Goal: Task Accomplishment & Management: Complete application form

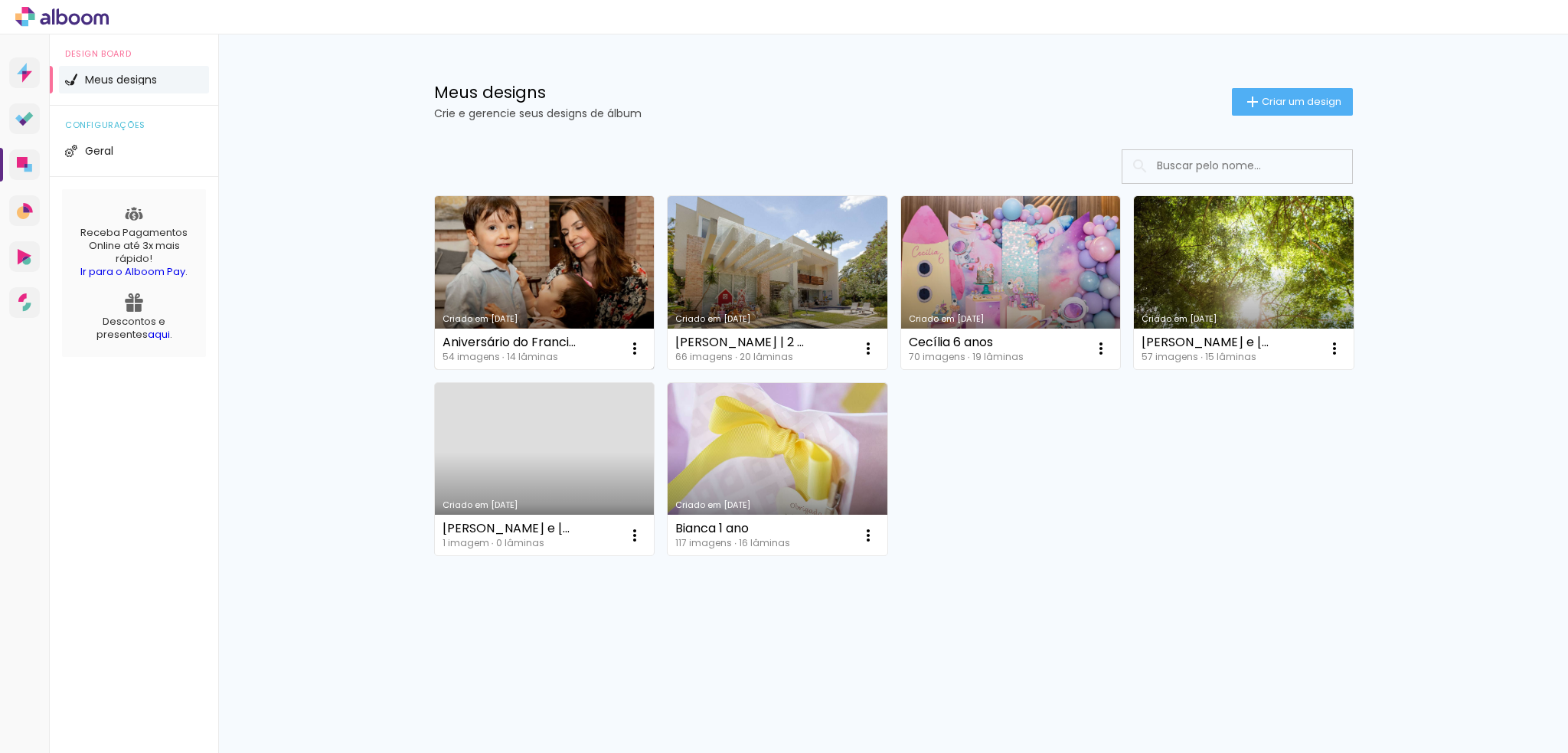
click at [517, 250] on link "Criado em [DATE]" at bounding box center [544, 282] width 220 height 173
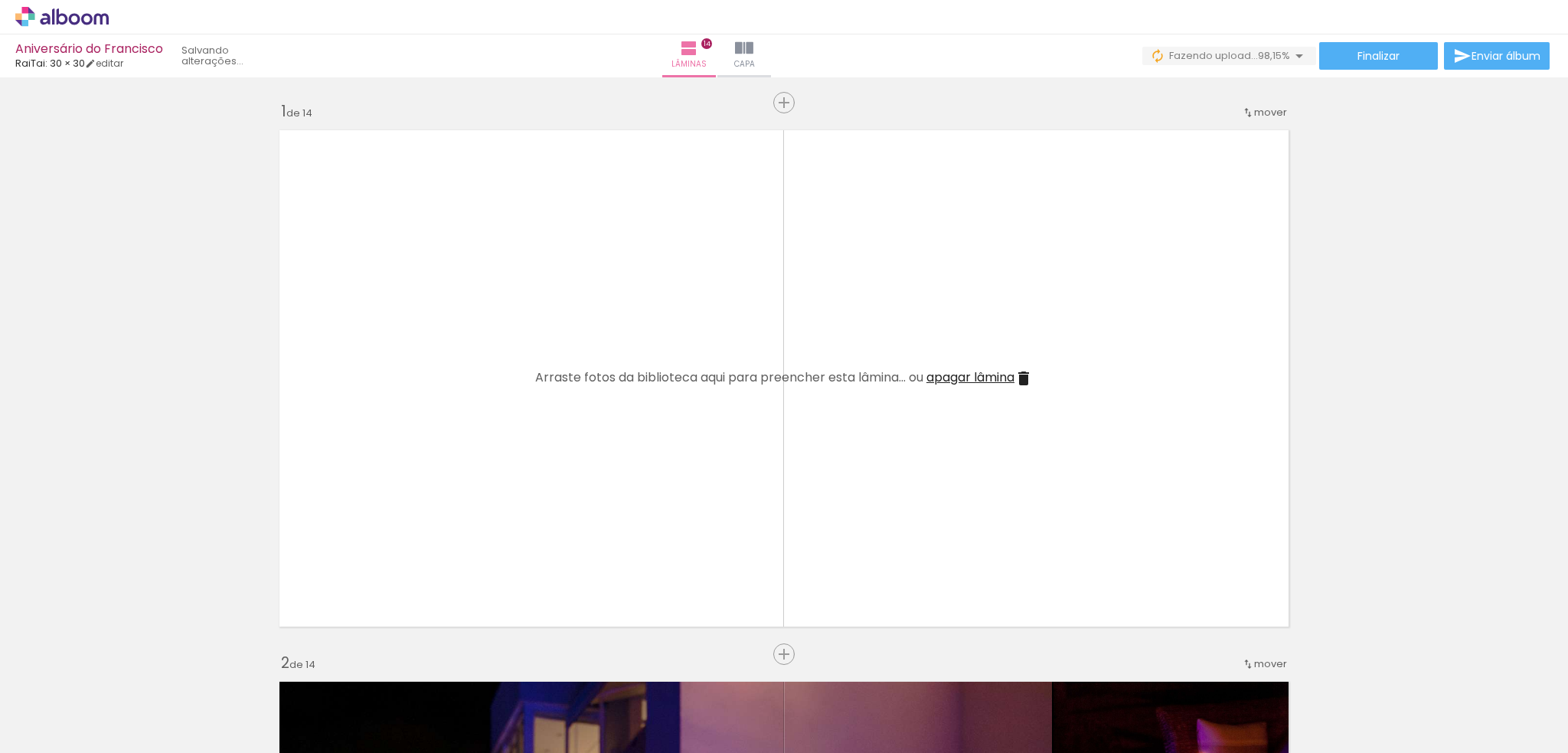
scroll to position [0, 3192]
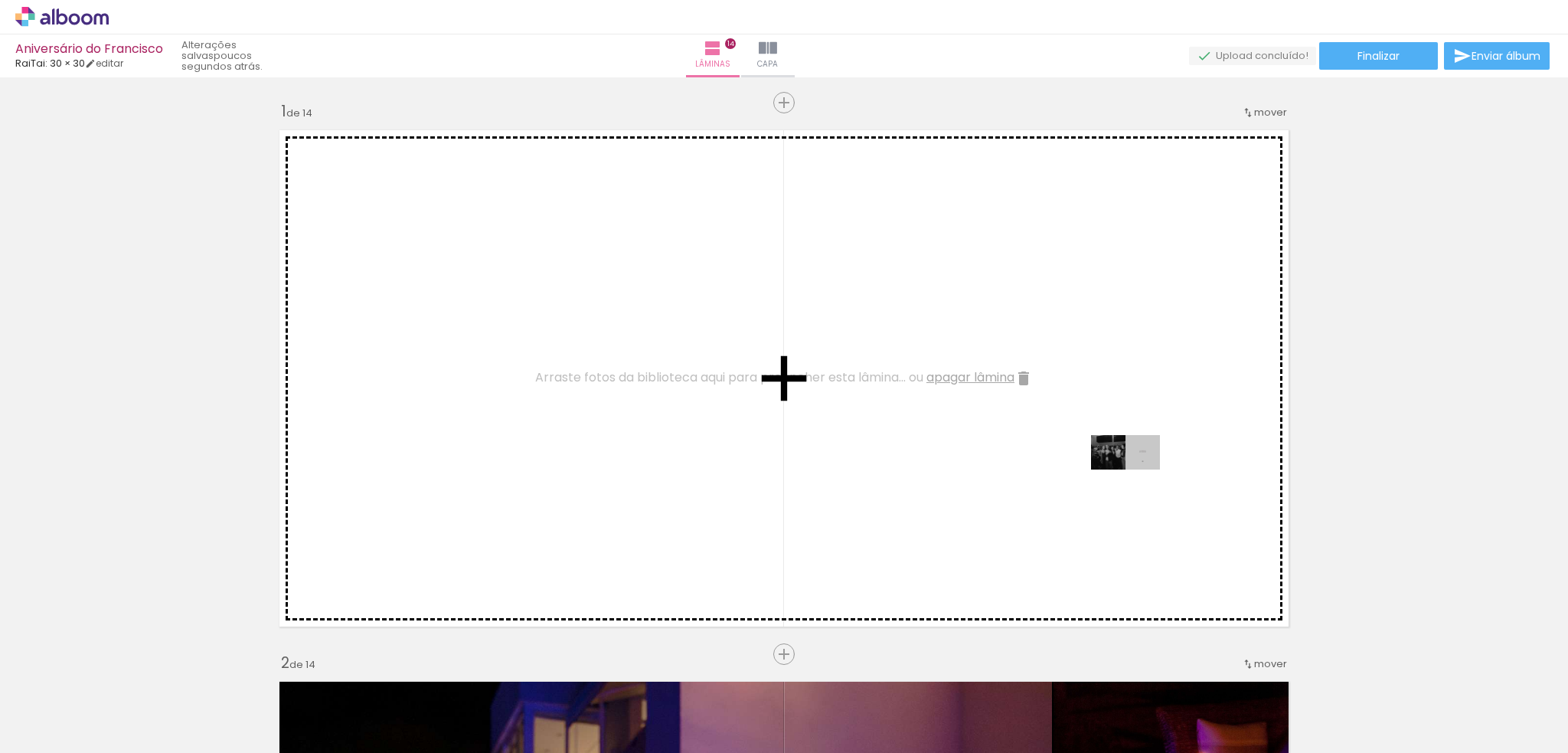
drag, startPoint x: 1493, startPoint y: 699, endPoint x: 1137, endPoint y: 481, distance: 417.4
click at [1137, 481] on quentale-workspace at bounding box center [784, 376] width 1568 height 753
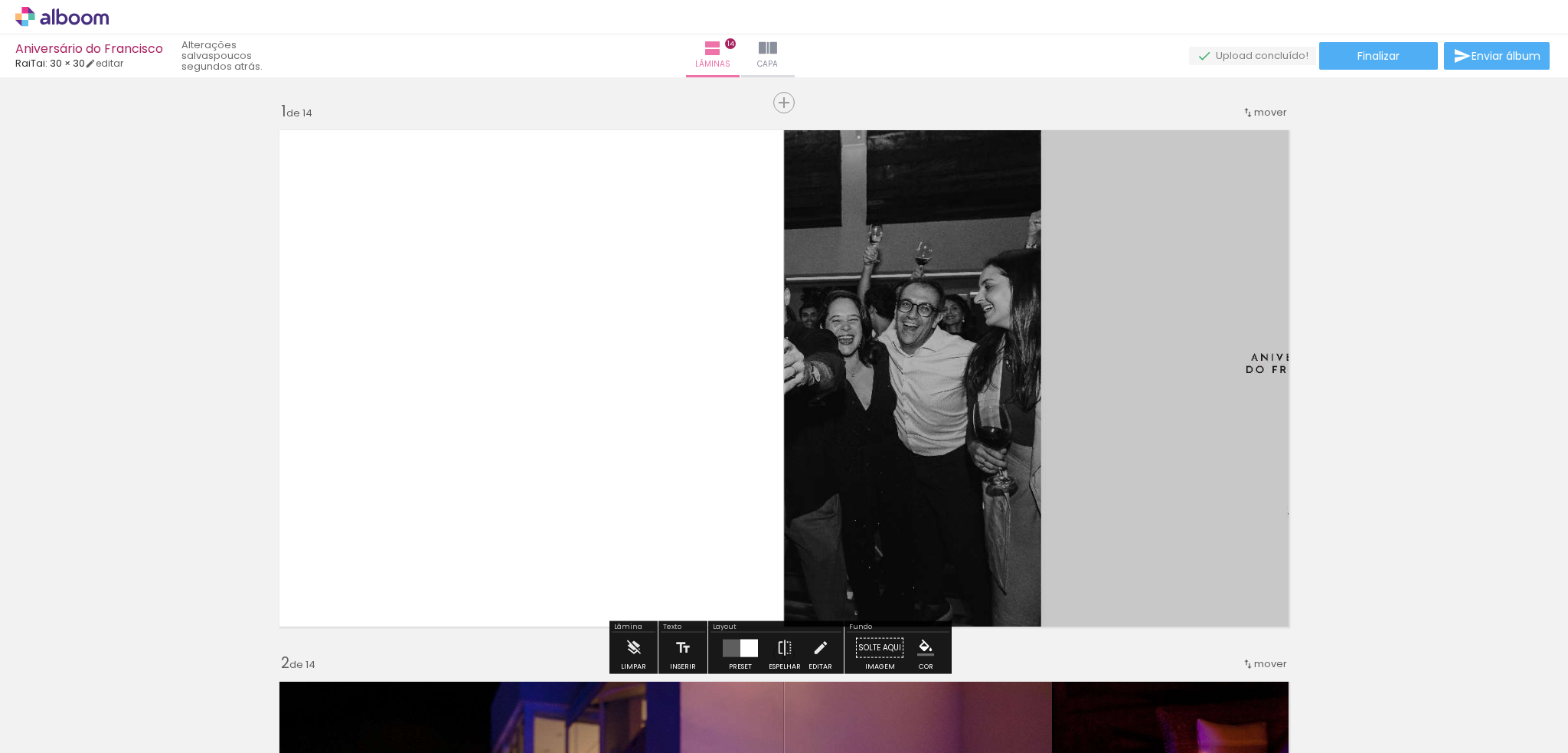
click at [733, 645] on quentale-layouter at bounding box center [740, 648] width 35 height 18
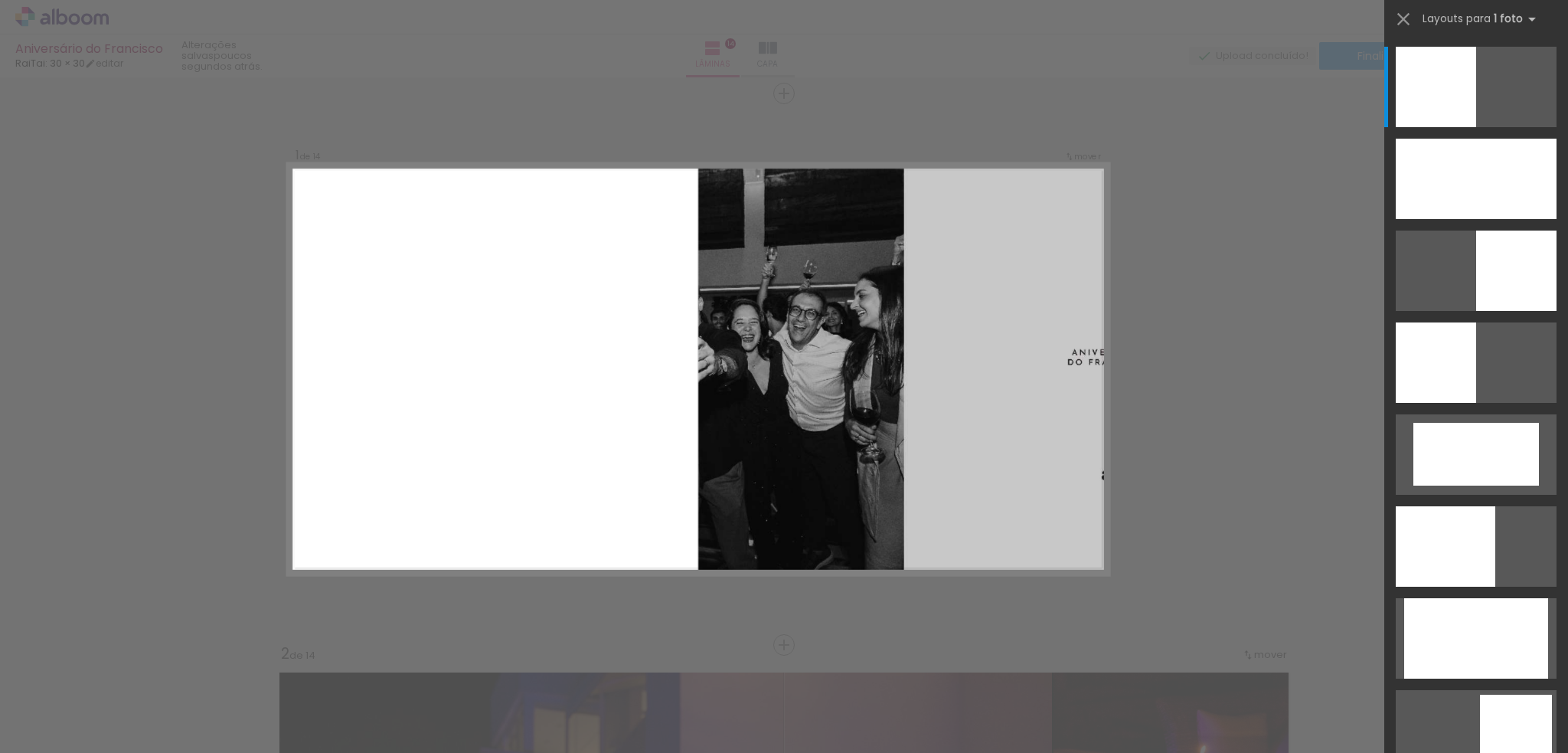
scroll to position [11, 0]
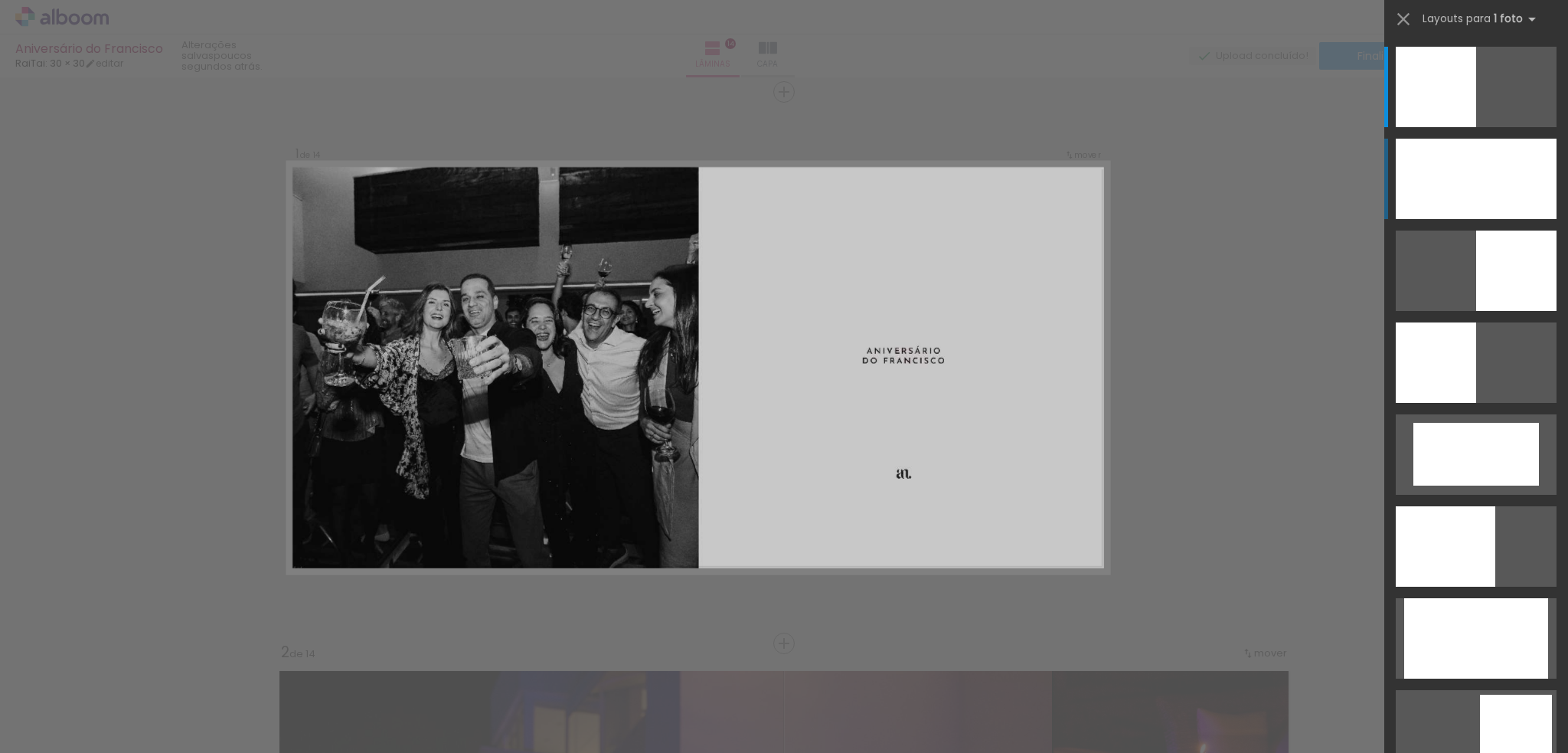
click at [1443, 193] on div at bounding box center [1475, 179] width 160 height 81
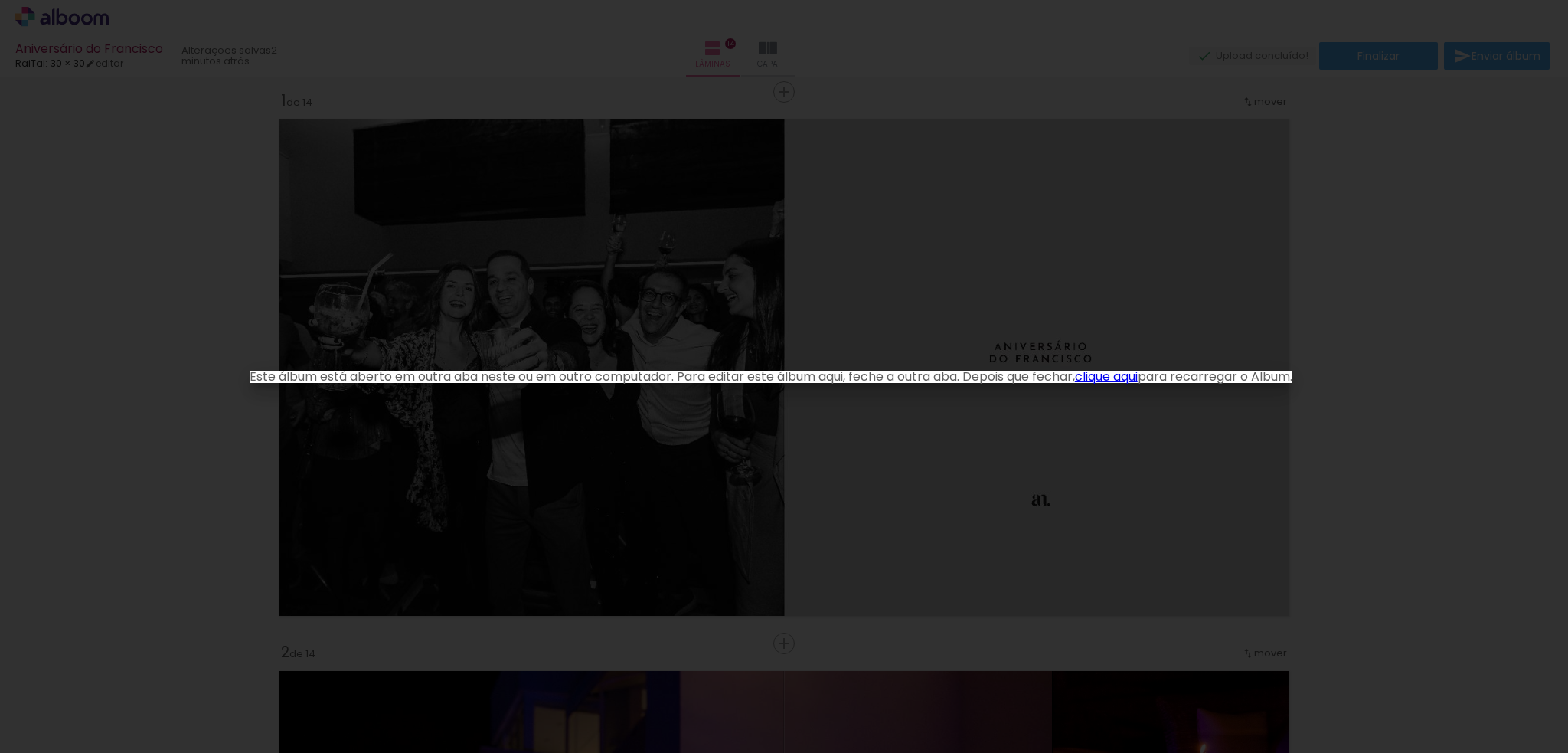
click at [923, 279] on iron-overlay-backdrop at bounding box center [784, 376] width 1568 height 753
click at [1138, 379] on link "clique aqui" at bounding box center [1106, 376] width 63 height 18
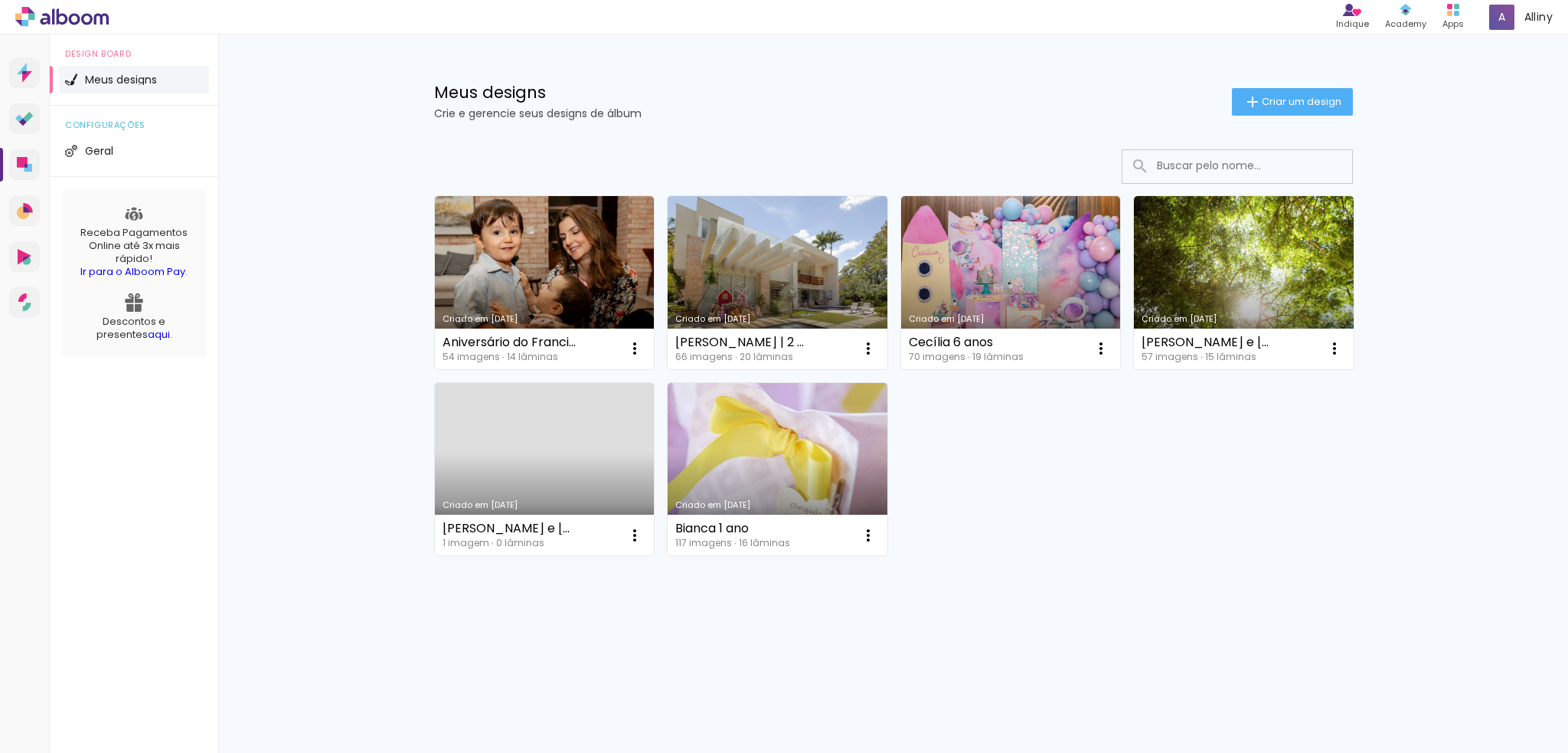
drag, startPoint x: 539, startPoint y: 241, endPoint x: 758, endPoint y: 323, distance: 233.8
click at [539, 241] on link "Criado em [DATE]" at bounding box center [544, 282] width 220 height 173
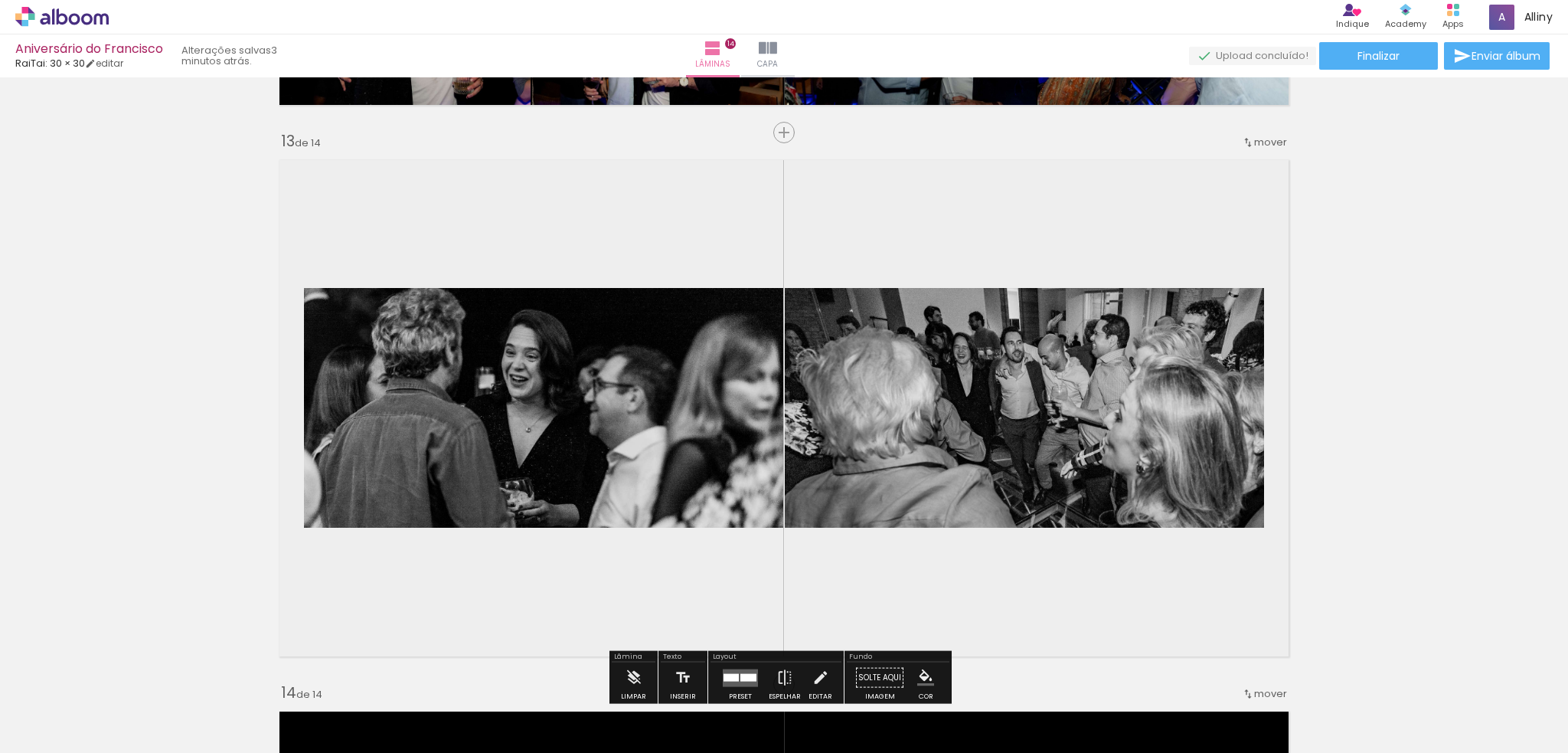
scroll to position [6586, 0]
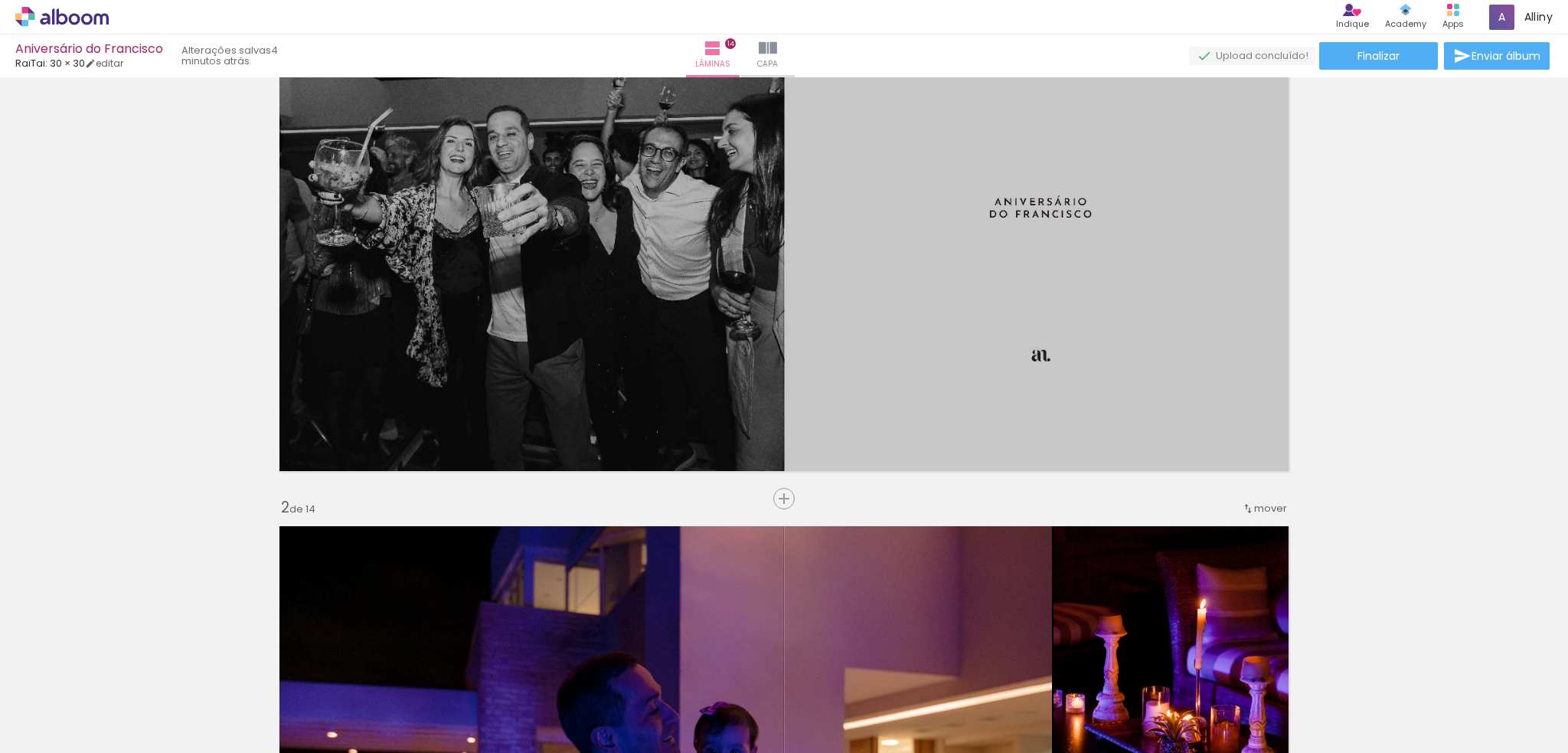
scroll to position [0, 0]
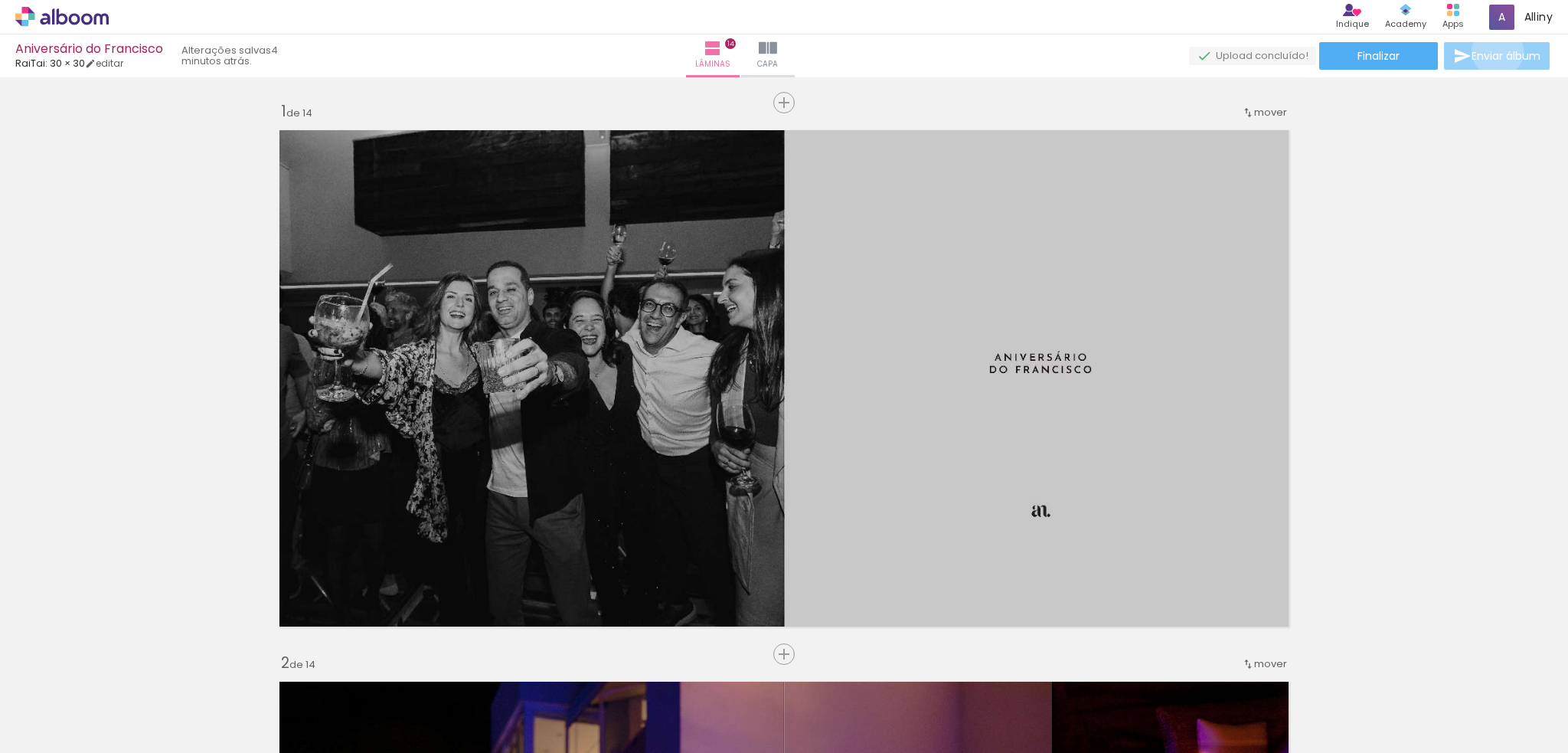
click at [1495, 51] on span "Enviar álbum" at bounding box center [1506, 55] width 69 height 11
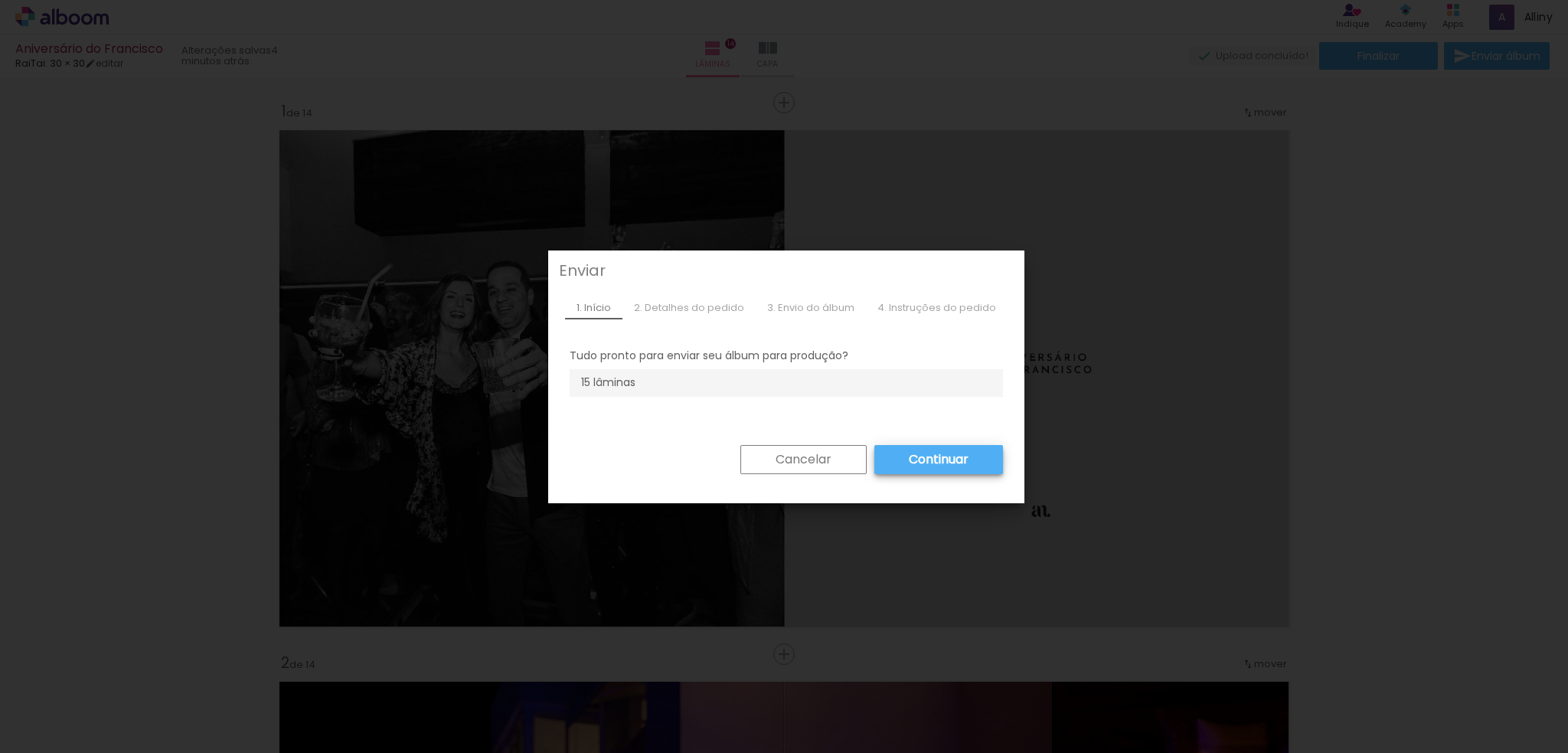
click at [0, 0] on slot "Cancelar" at bounding box center [0, 0] width 0 height 0
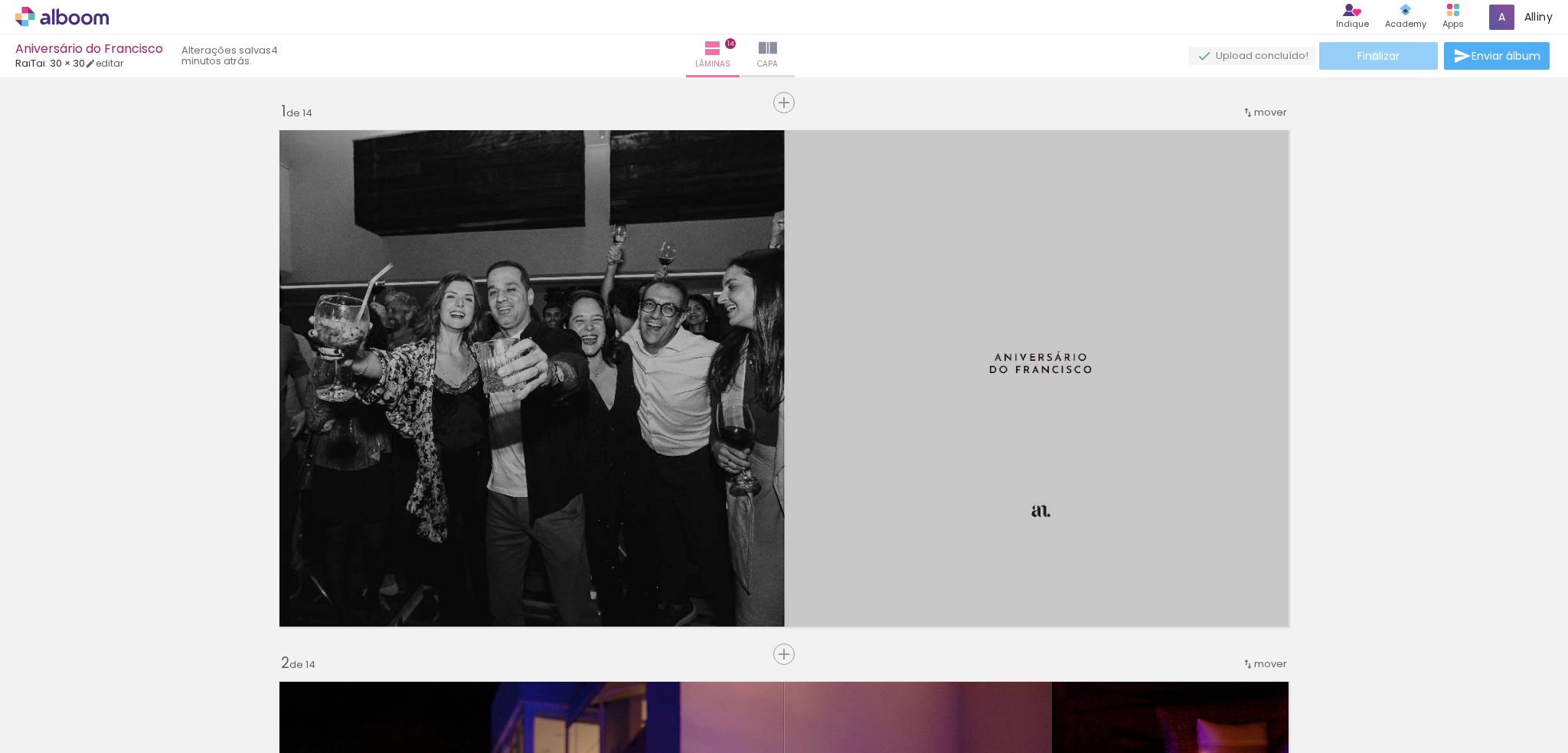
click at [1369, 56] on span "Finalizar" at bounding box center [1378, 55] width 42 height 11
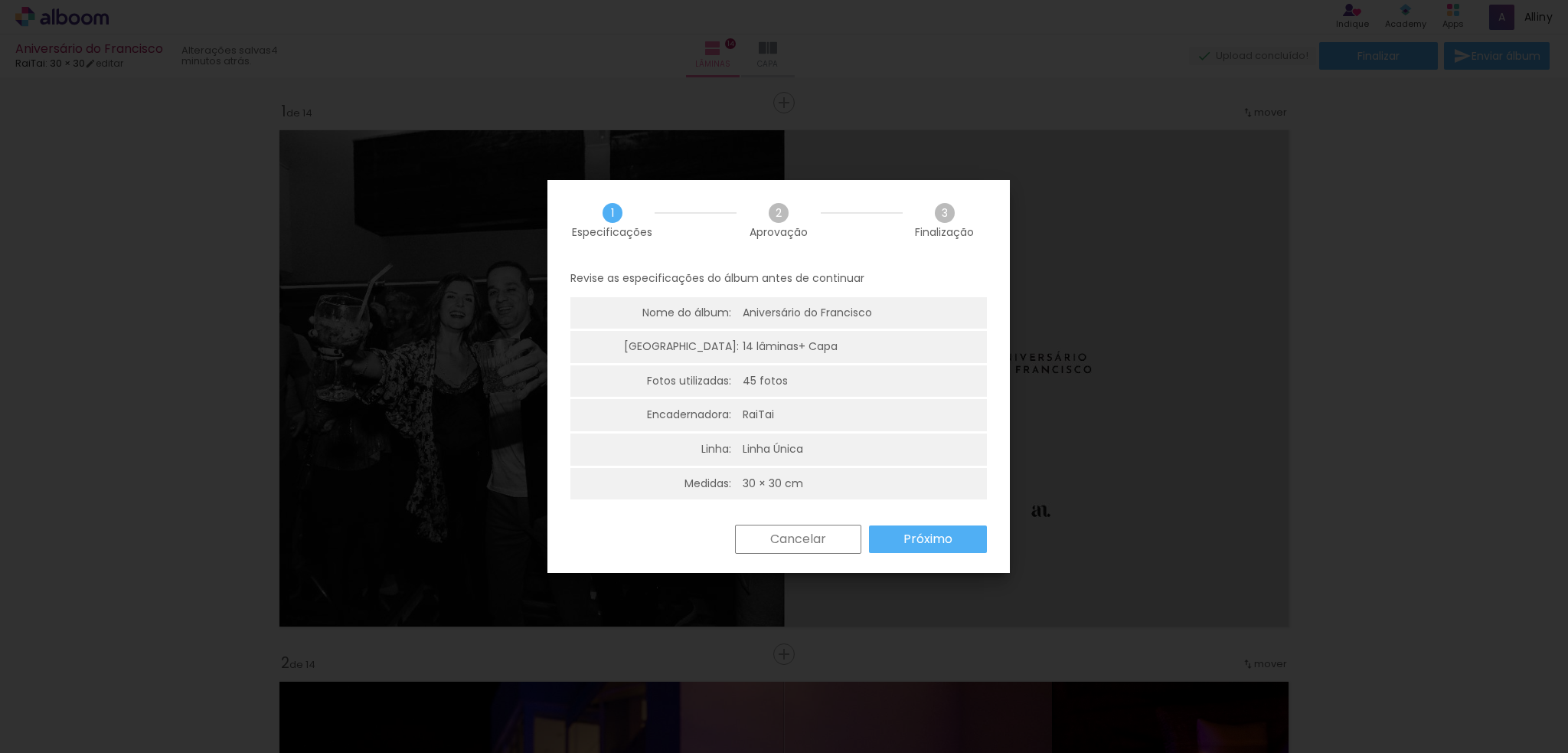
click at [777, 217] on span "2" at bounding box center [779, 213] width 20 height 20
click at [0, 0] on slot "Próximo" at bounding box center [0, 0] width 0 height 0
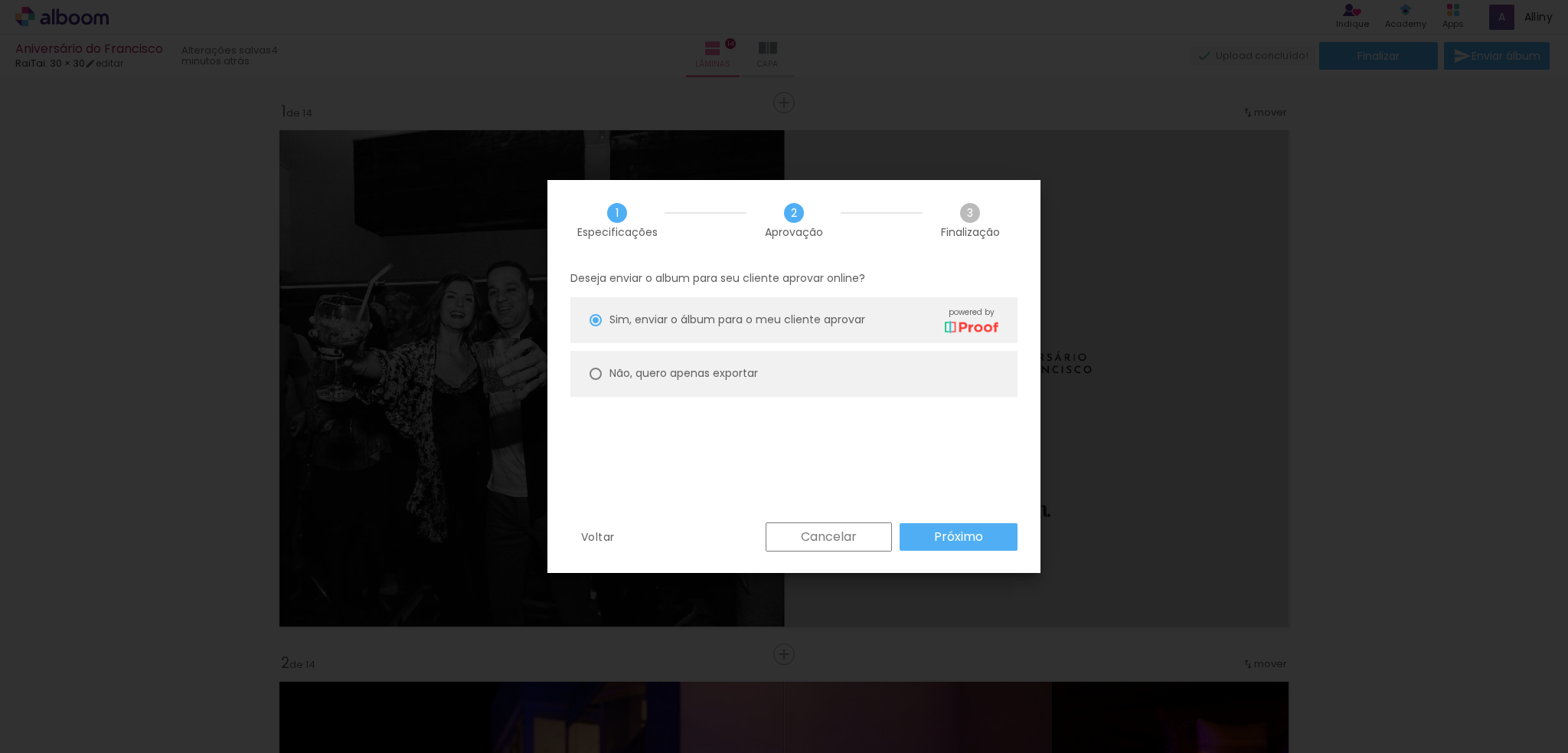
click at [0, 0] on slot "Não, quero apenas exportar" at bounding box center [0, 0] width 0 height 0
type paper-radio-button "on"
click at [0, 0] on slot "Próximo" at bounding box center [0, 0] width 0 height 0
type input "Alta, 300 DPI"
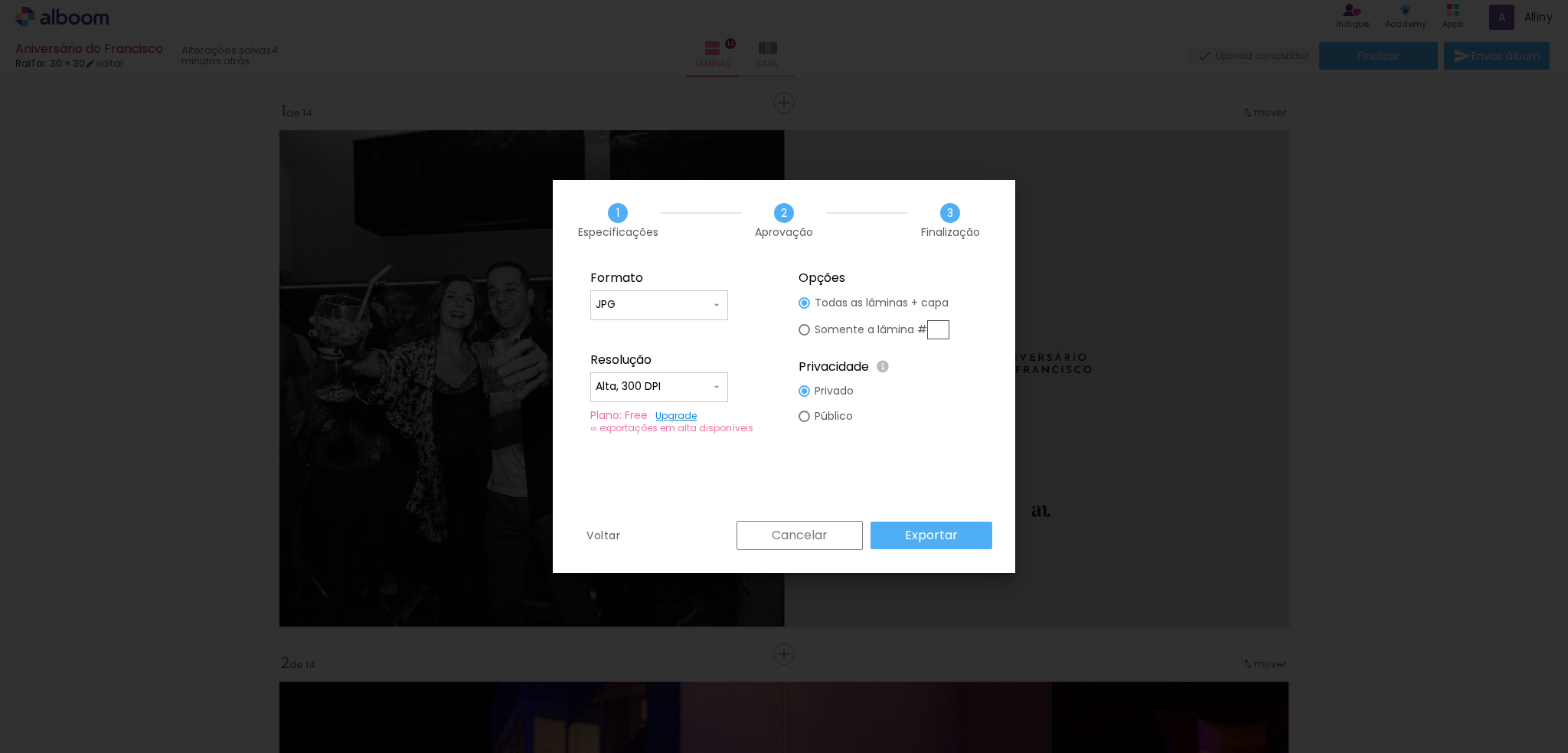
click at [724, 308] on paper-input-container "JPG" at bounding box center [659, 305] width 138 height 31
click at [671, 335] on paper-item "PDF" at bounding box center [659, 333] width 138 height 31
click at [771, 340] on fieldset "Formato JPG PDF Resolução Alta, 300 DPI Baixa Plano: Free Upgrade ∞ exportações…" at bounding box center [680, 352] width 205 height 183
click at [770, 335] on fieldset "Formato JPG PDF Resolução Alta, 300 DPI Baixa Plano: Free Upgrade ∞ exportações…" at bounding box center [680, 352] width 205 height 183
click at [720, 302] on iron-icon at bounding box center [717, 304] width 12 height 12
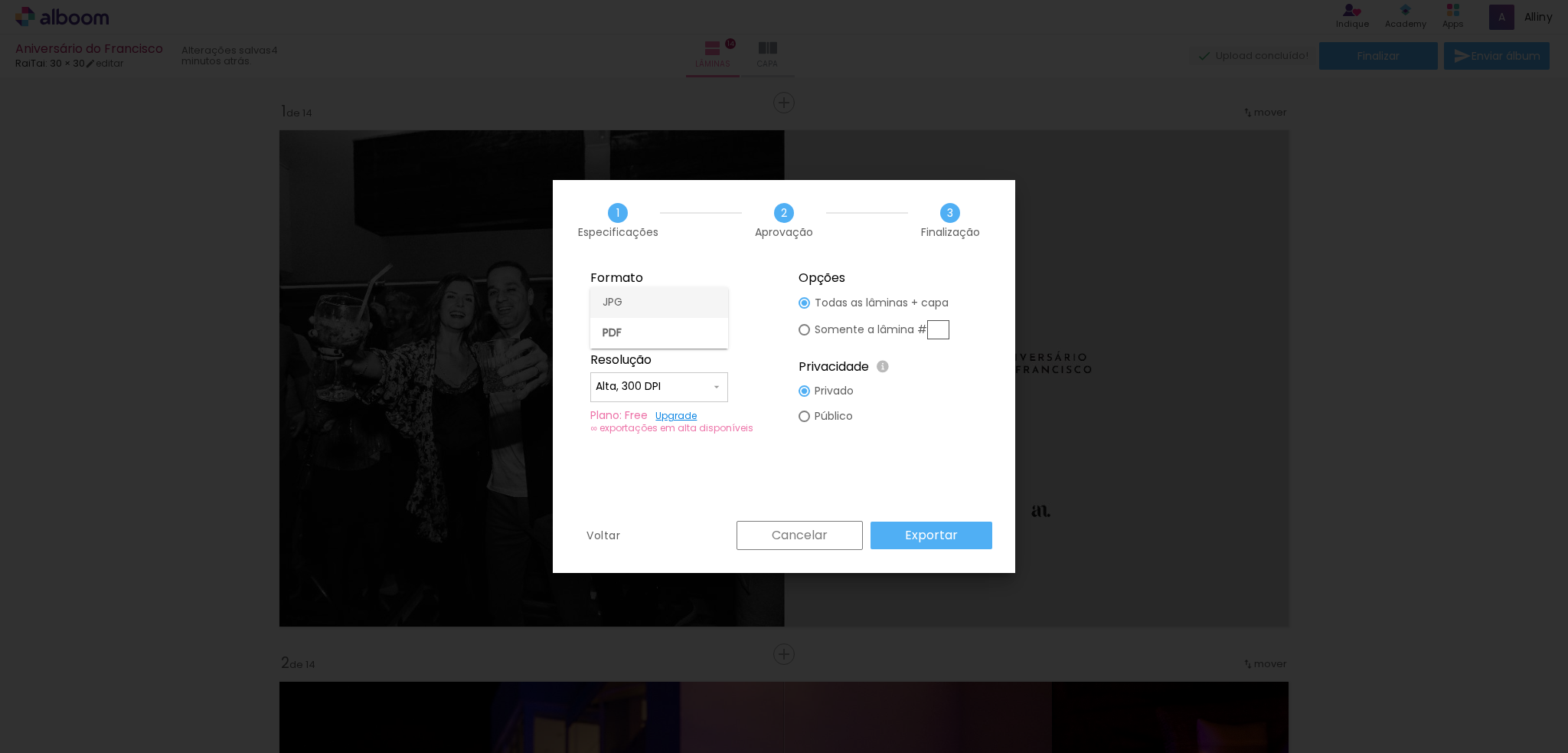
click at [653, 300] on paper-item "JPG" at bounding box center [659, 302] width 138 height 31
type input "JPG"
click at [808, 309] on div at bounding box center [804, 303] width 12 height 12
type paper-radio-button "on"
click at [936, 330] on input "text" at bounding box center [938, 329] width 23 height 19
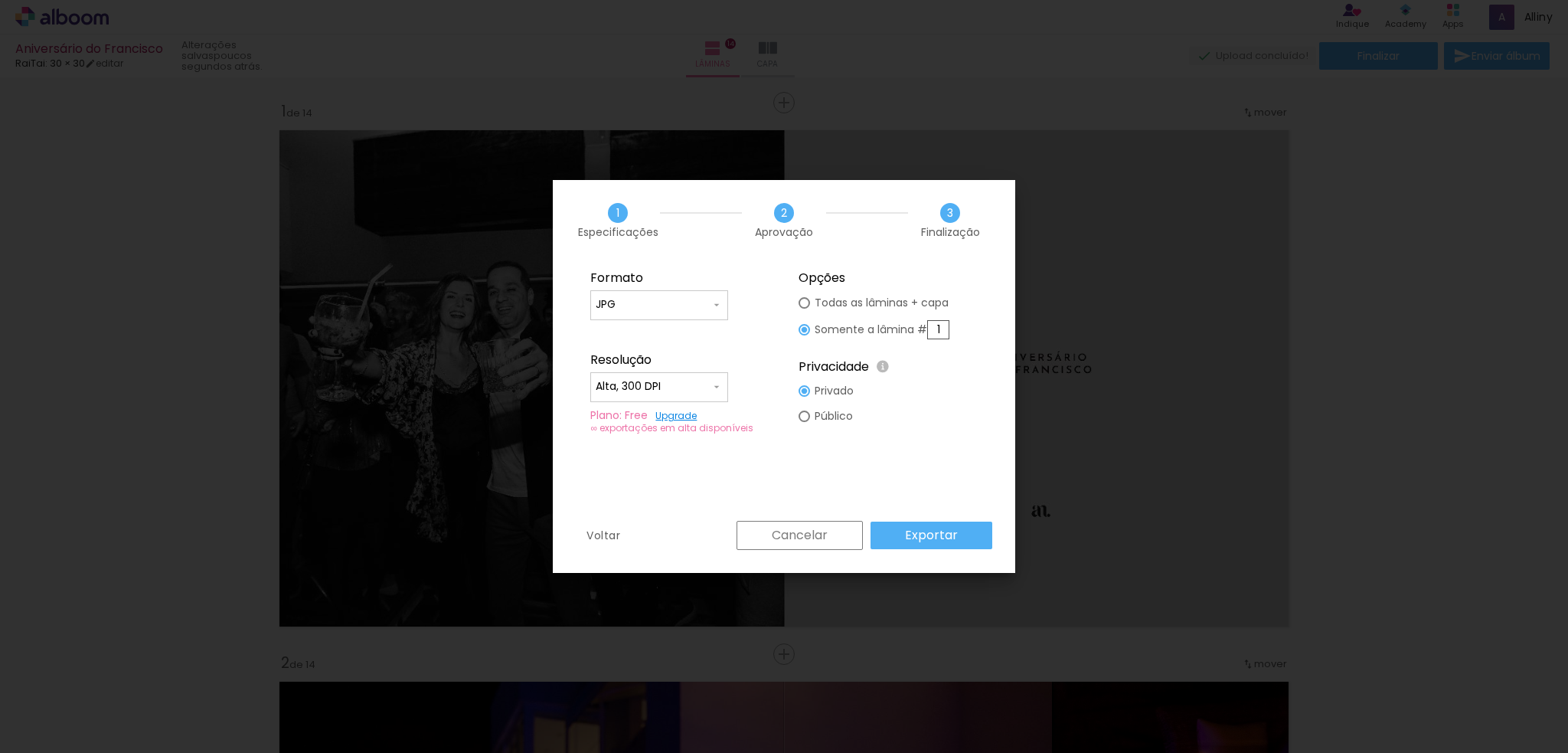
type input "1"
drag, startPoint x: 915, startPoint y: 530, endPoint x: 899, endPoint y: 516, distance: 21.3
click at [0, 0] on slot "Exportar" at bounding box center [0, 0] width 0 height 0
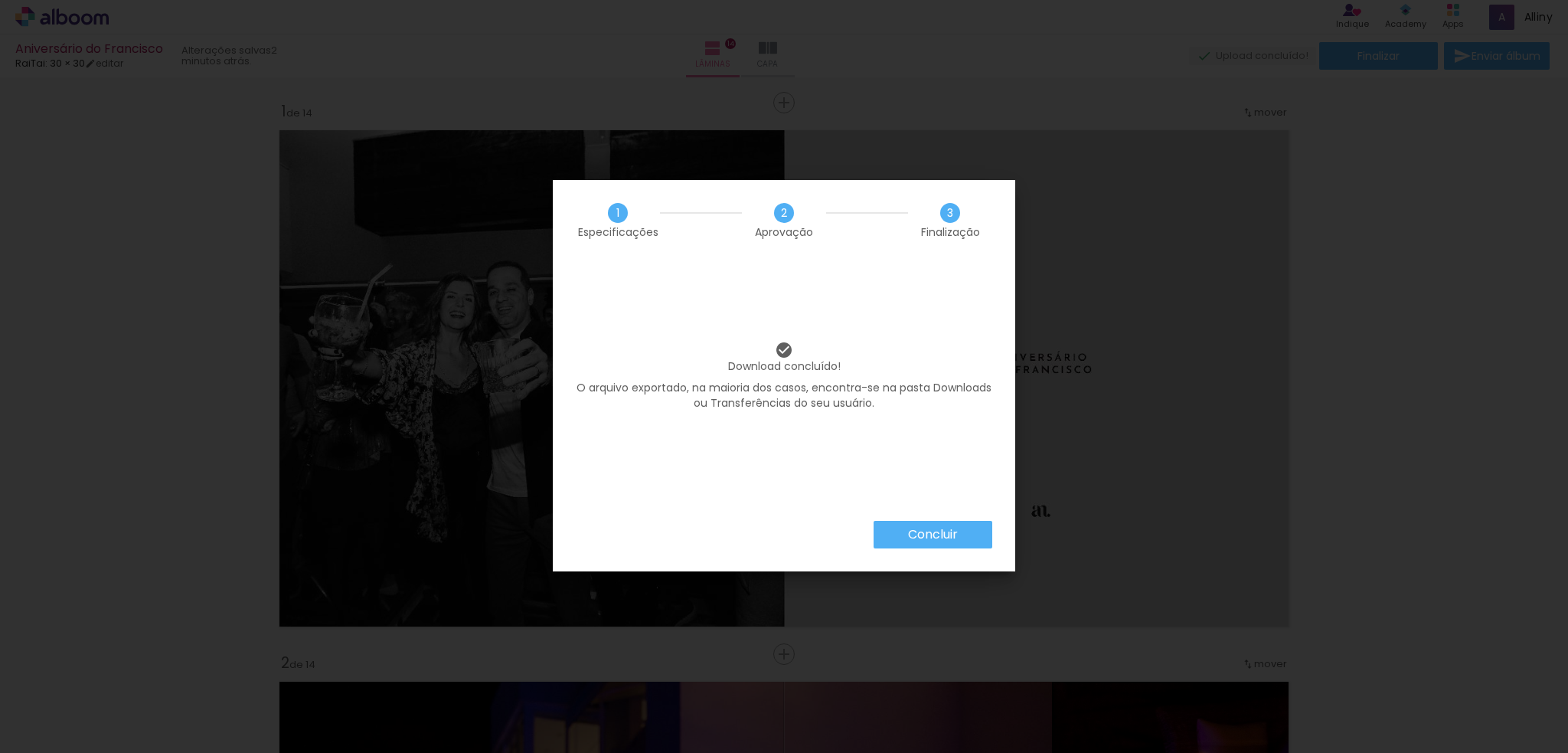
click at [0, 0] on slot "Concluir" at bounding box center [0, 0] width 0 height 0
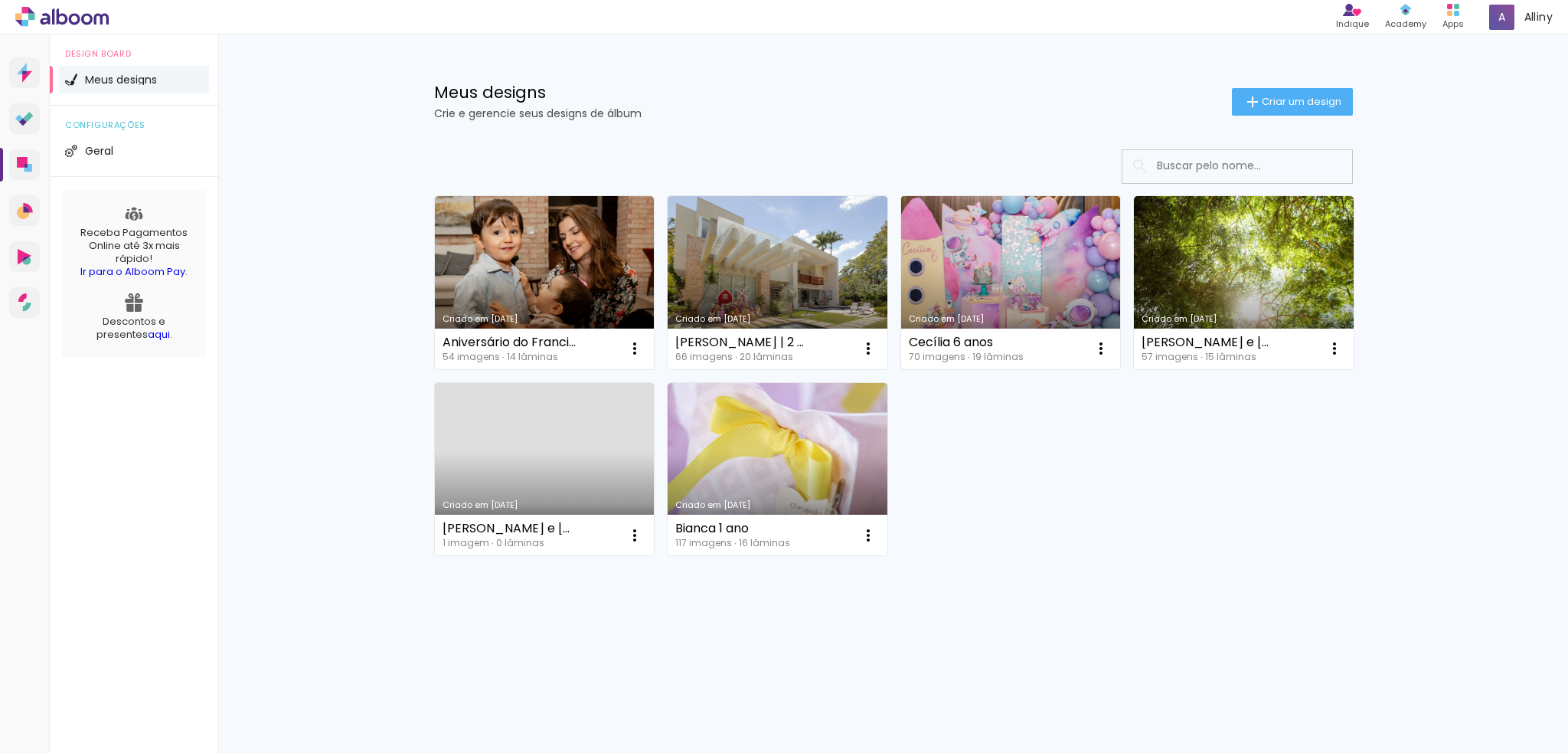
click at [991, 238] on link "Criado em [DATE]" at bounding box center [1011, 282] width 220 height 173
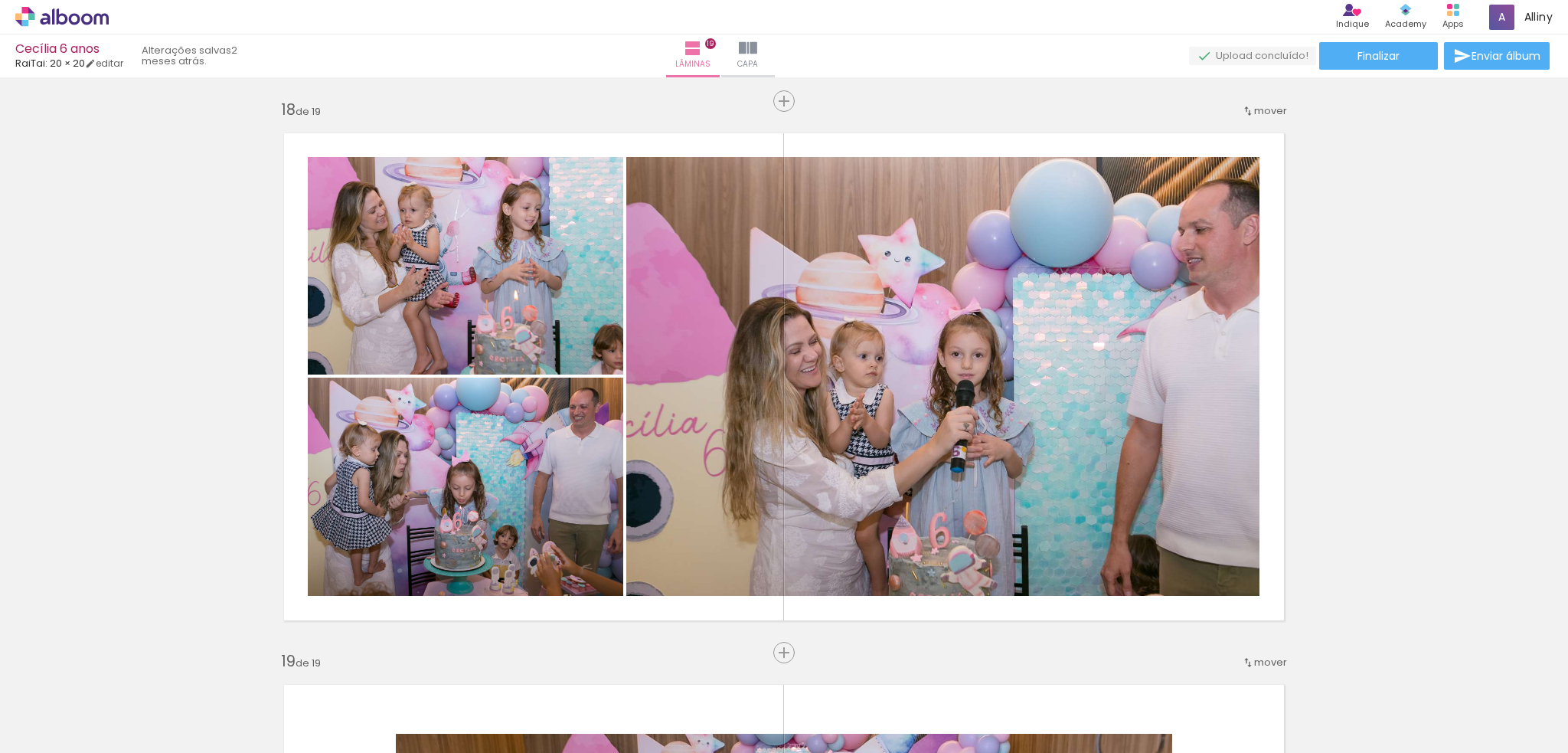
scroll to position [9376, 0]
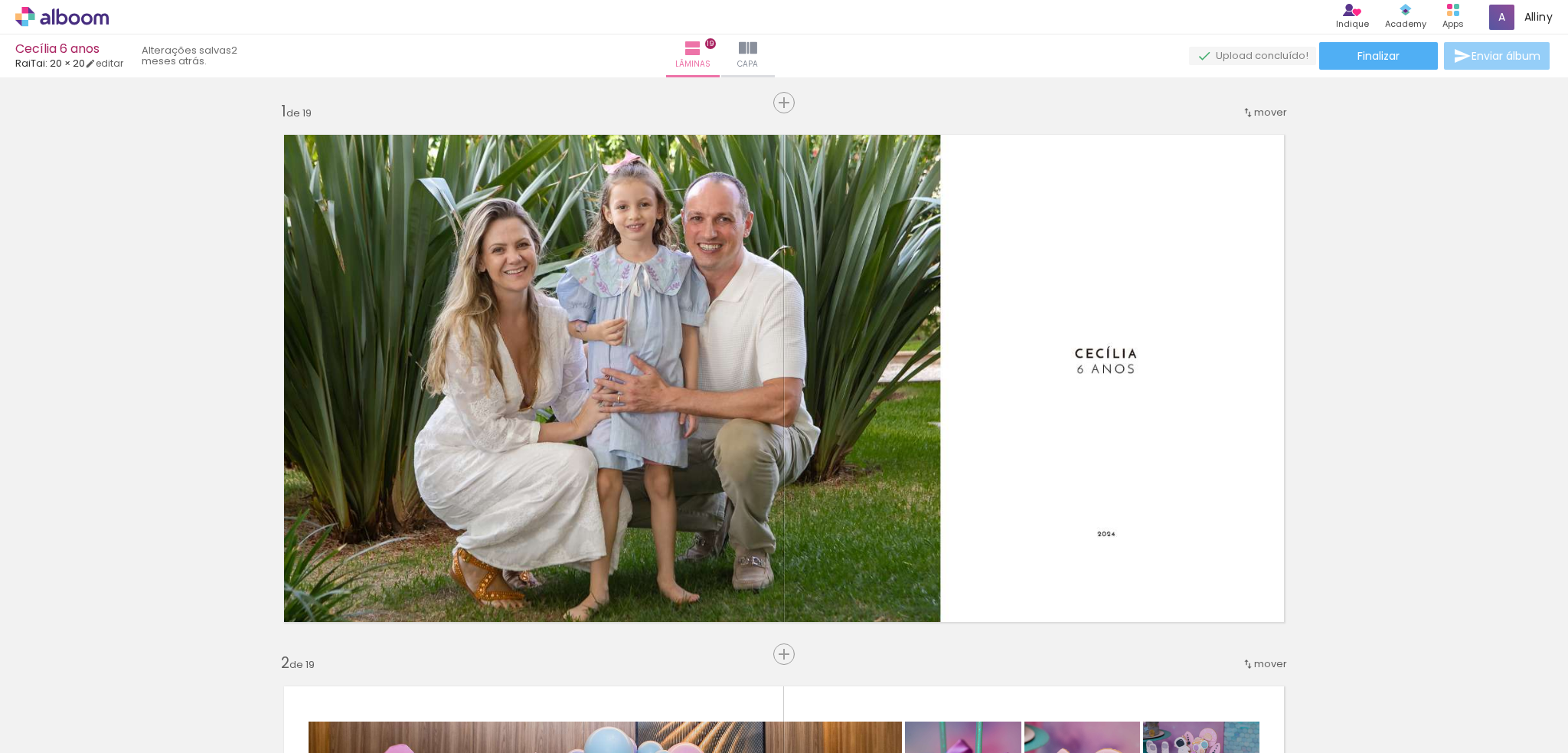
click at [1491, 57] on span "Enviar álbum" at bounding box center [1506, 55] width 69 height 11
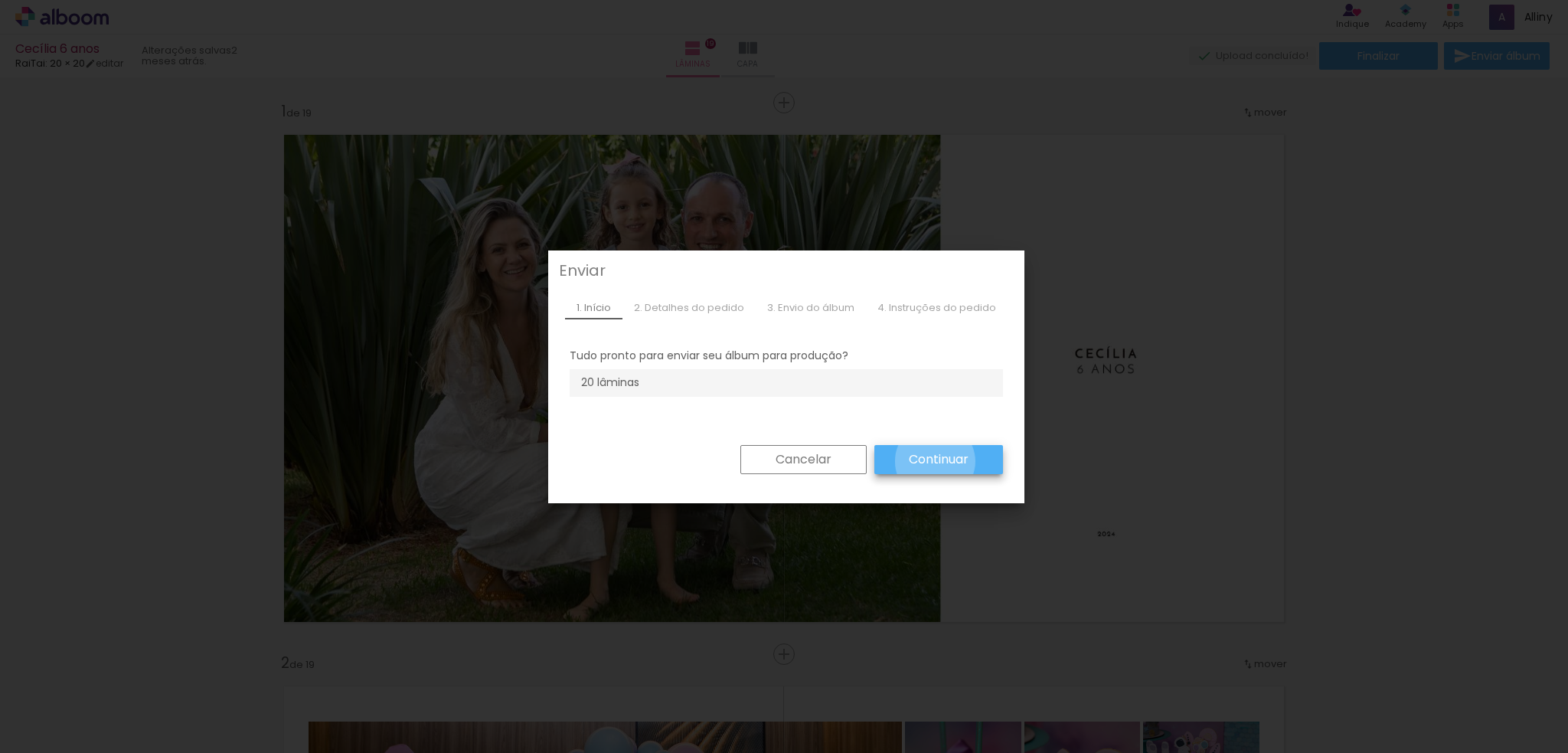
click at [0, 0] on slot "Continuar" at bounding box center [0, 0] width 0 height 0
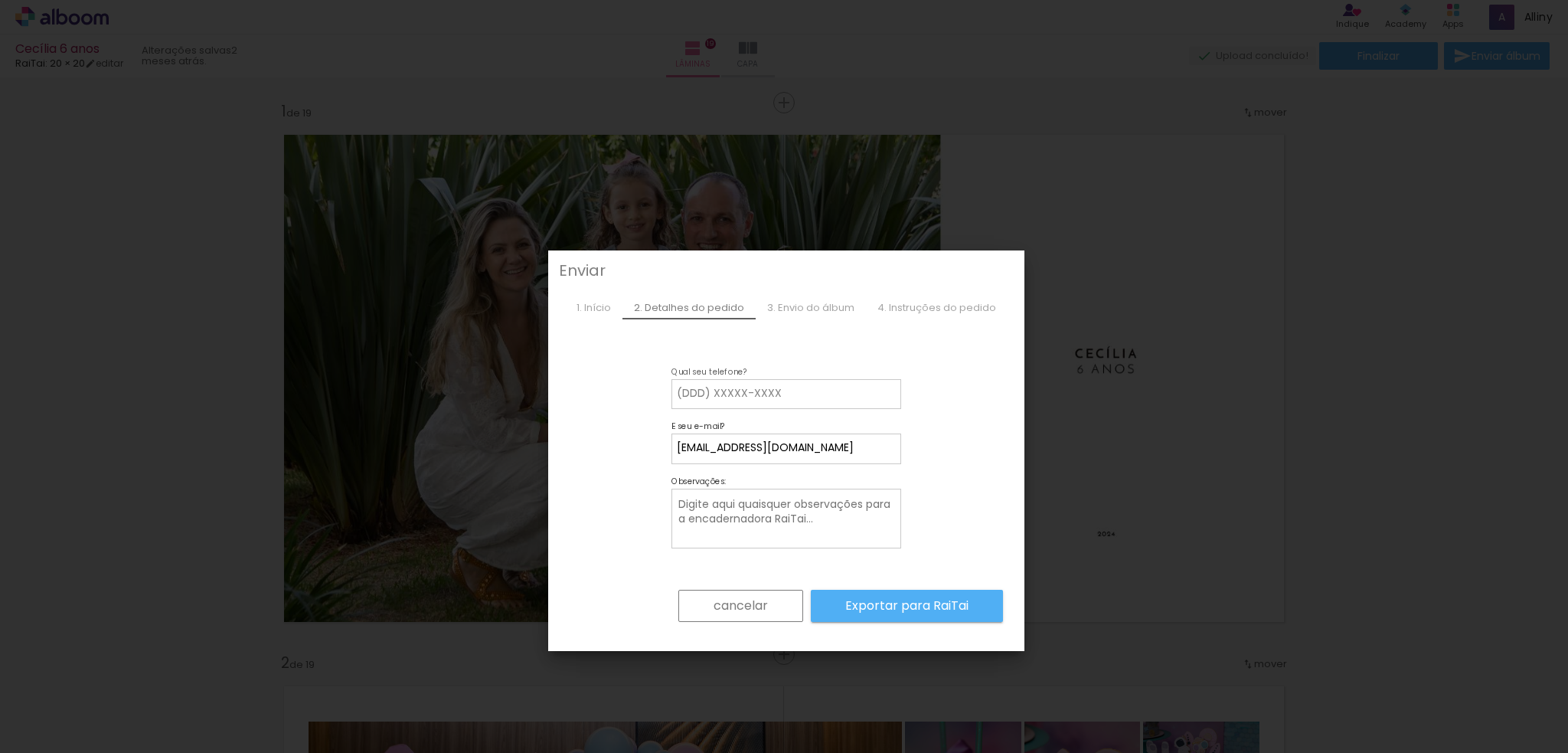
click at [821, 394] on input at bounding box center [786, 394] width 220 height 16
click at [684, 395] on input "61982647970" at bounding box center [786, 394] width 220 height 16
click at [719, 388] on input "61 982647970" at bounding box center [786, 394] width 220 height 16
type input "61 98264 7970"
type paper-input "61 98264 7970"
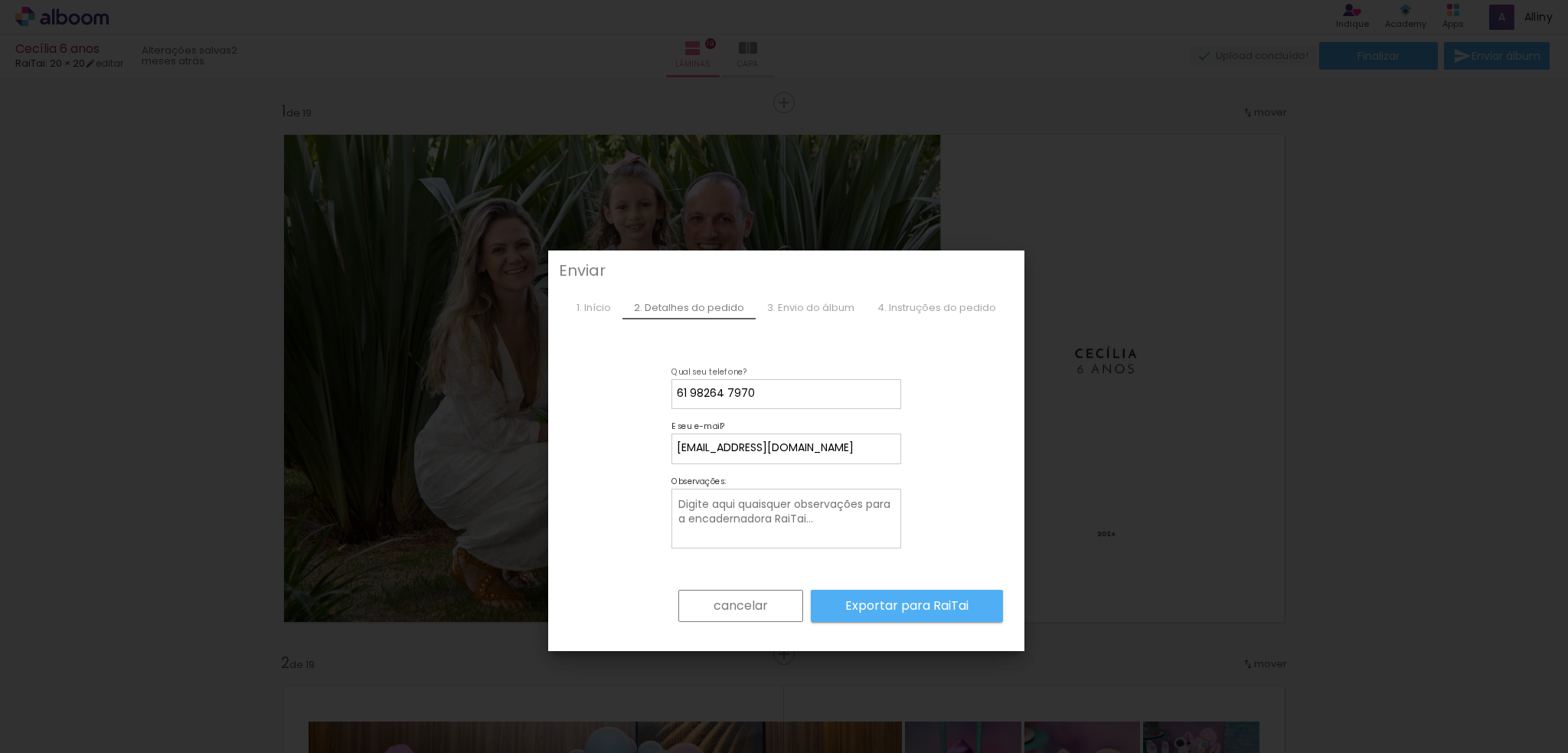
click at [844, 521] on textarea at bounding box center [788, 519] width 222 height 48
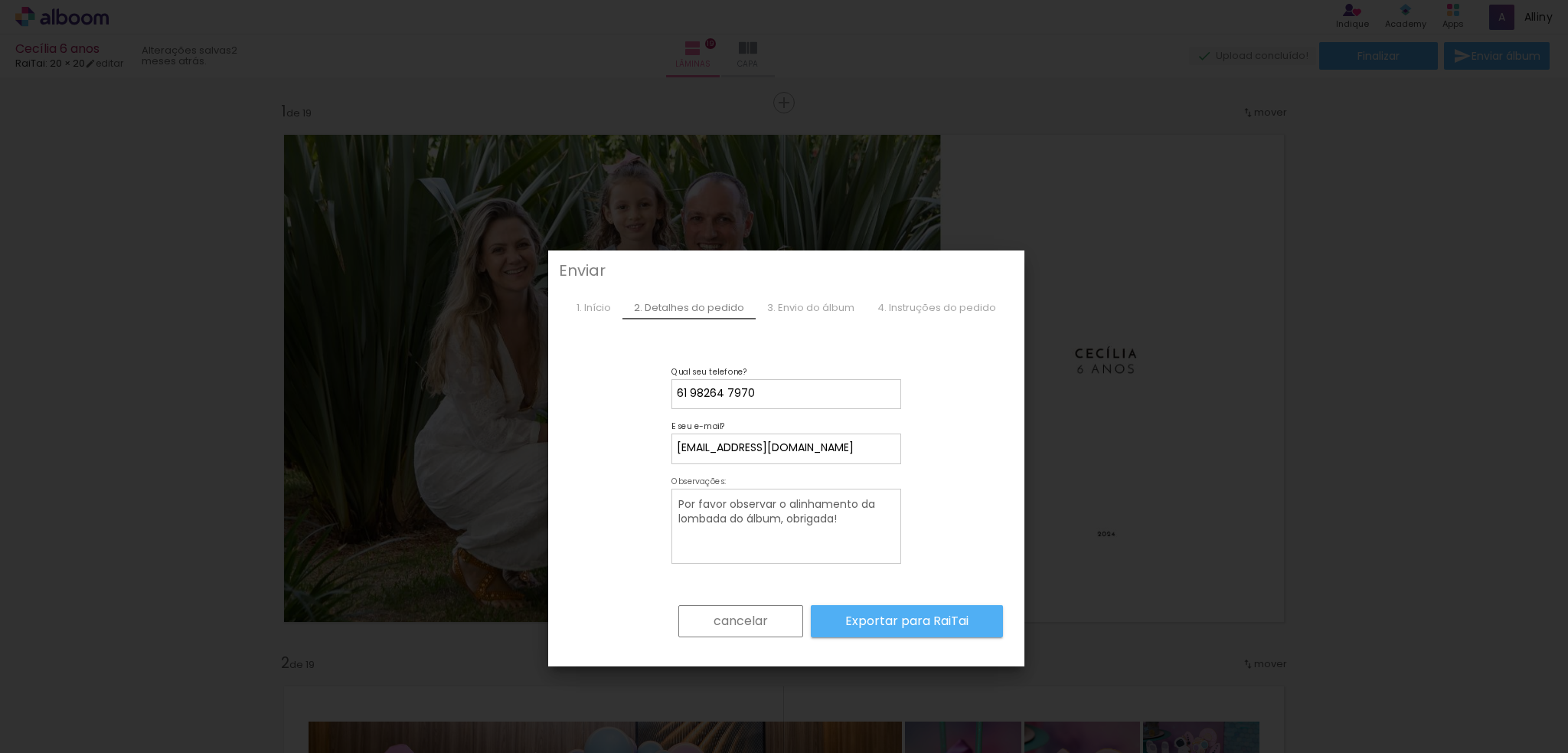
click at [771, 541] on textarea "Por favor observar o alinhamento da lombada do álbum, obrigada!" at bounding box center [788, 527] width 222 height 63
drag, startPoint x: 725, startPoint y: 505, endPoint x: 782, endPoint y: 503, distance: 57.0
click at [782, 503] on textarea "Por favor observar o alinhamento da lombada do álbum, obrigada!" at bounding box center [788, 527] width 222 height 63
click at [859, 522] on textarea "Por favor atenção no alinhamento da lombada do álbum, obrigada!" at bounding box center [788, 527] width 222 height 63
click at [857, 523] on textarea "Por favor atenção no alinhamento da lombada do álbum, obrigada!" at bounding box center [788, 527] width 222 height 63
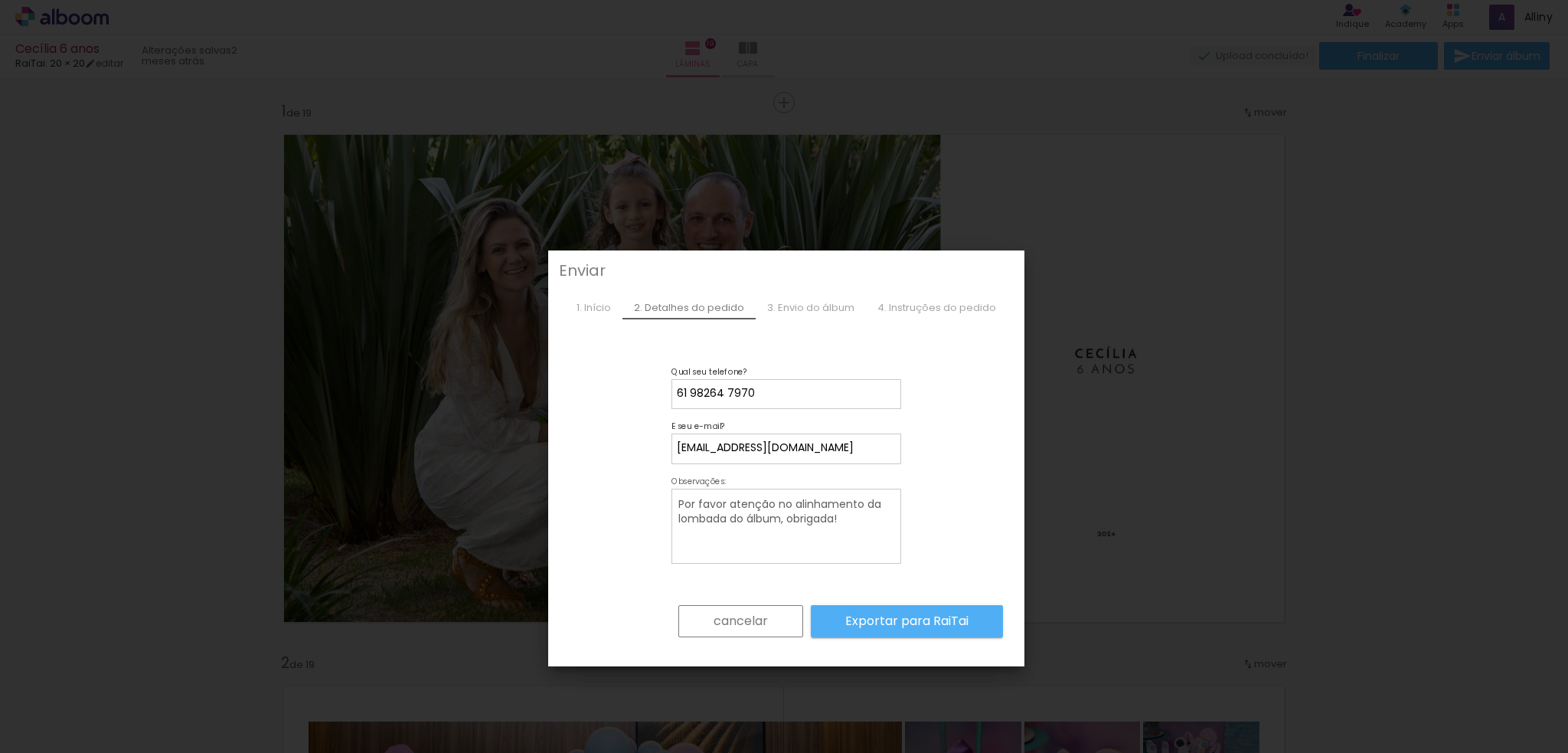
type textarea "Por favor atenção no alinhamento da lombada do álbum, obrigada!"
click at [0, 0] on slot "Exportar para RaiTai" at bounding box center [0, 0] width 0 height 0
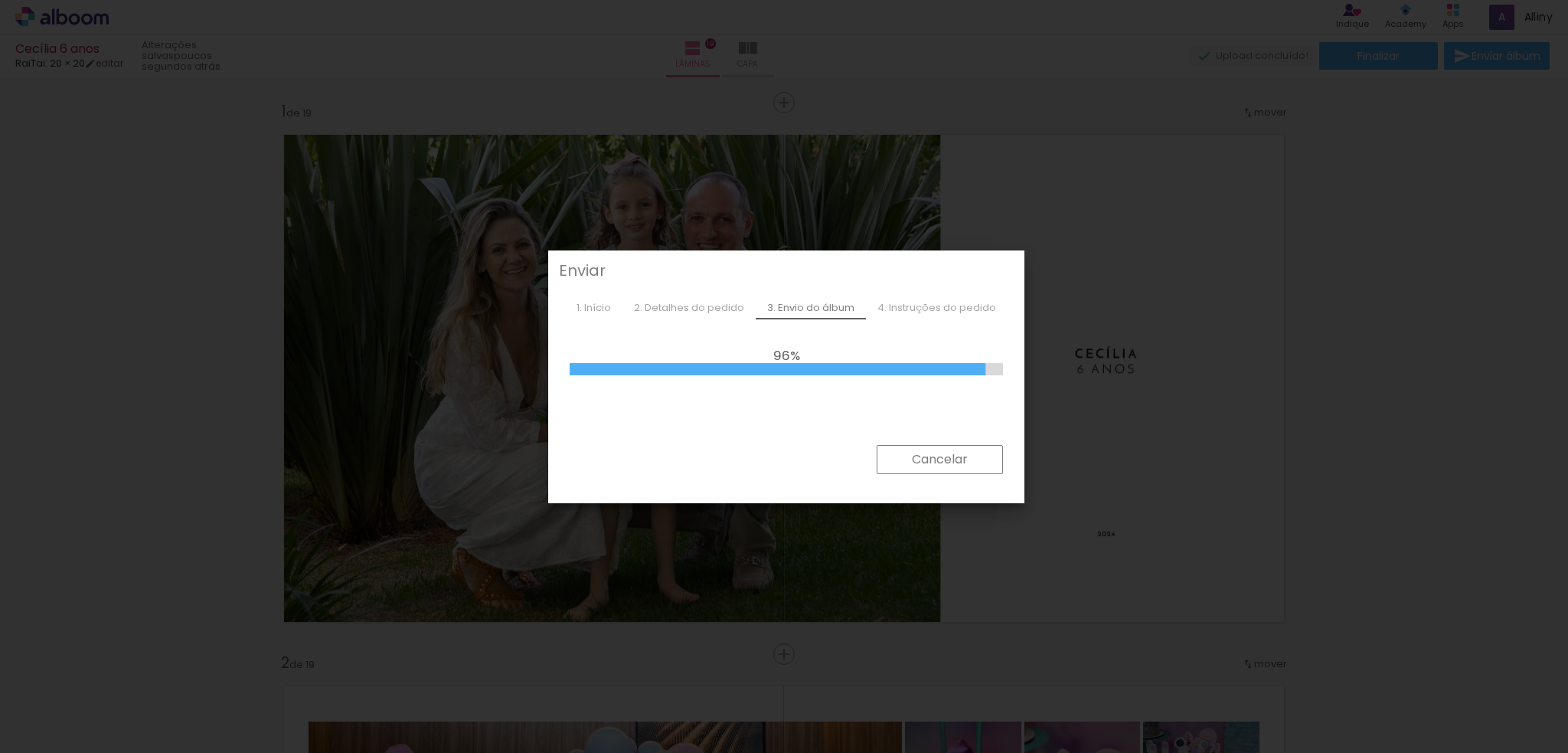
click at [672, 332] on div "96% Nº de confirmação:" at bounding box center [786, 361] width 468 height 59
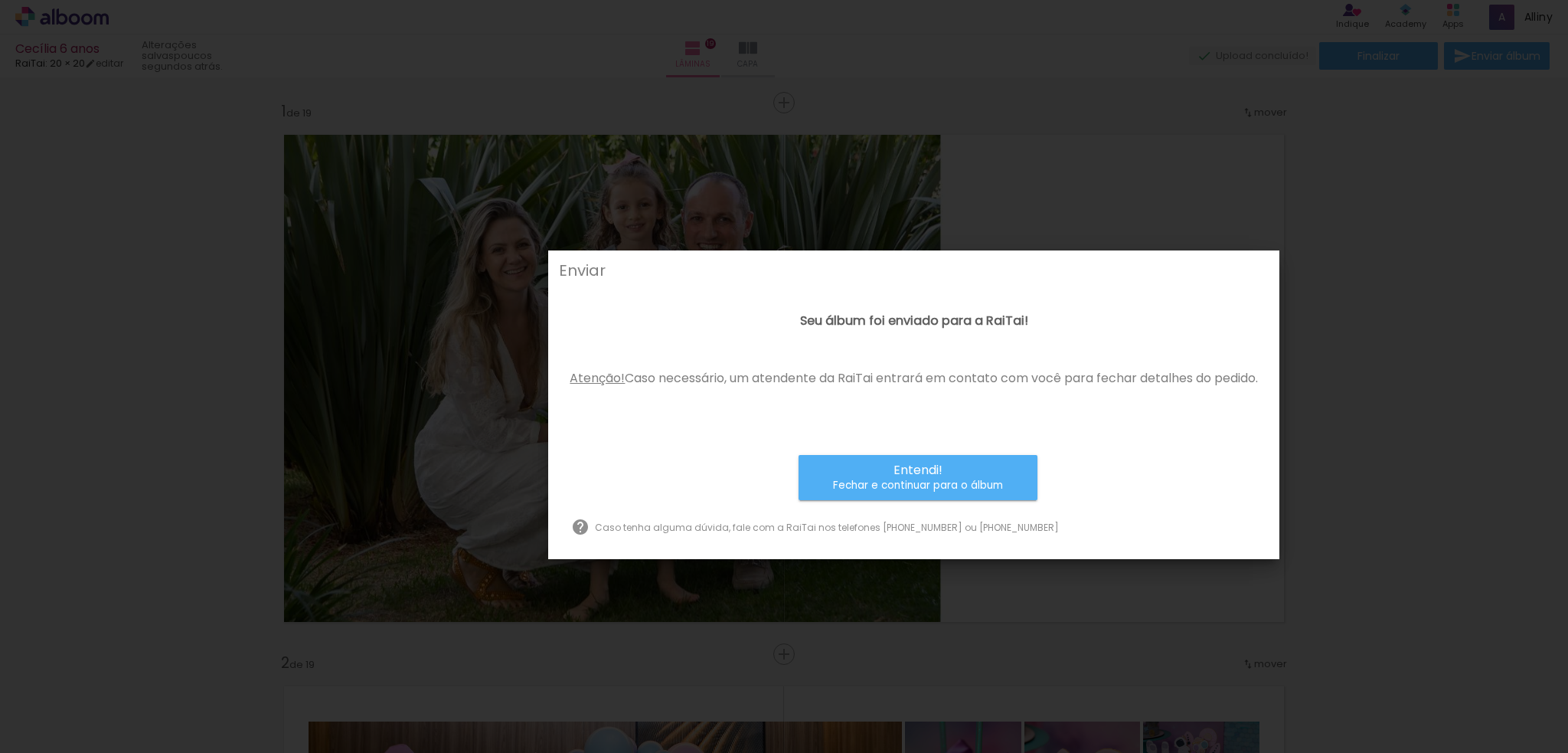
click at [927, 408] on div "Seu álbum foi enviado para a RaiTai! Atenção! Caso necessário, um atendente da …" at bounding box center [913, 368] width 688 height 110
click at [915, 493] on paper-button "Entendi! Fechar e continuar para o álbum" at bounding box center [917, 477] width 239 height 45
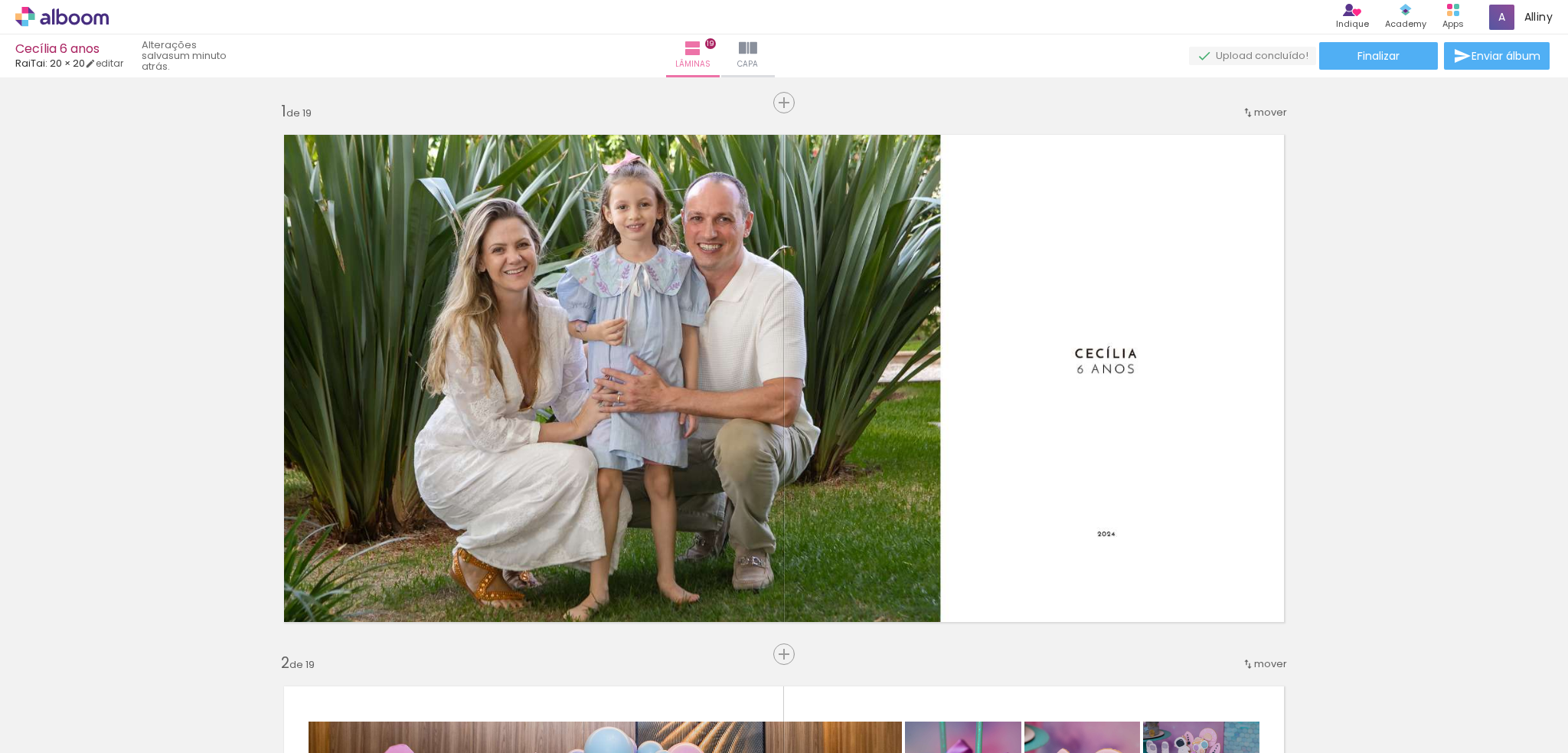
drag, startPoint x: 93, startPoint y: 16, endPoint x: 463, endPoint y: 1, distance: 370.3
click at [93, 16] on icon at bounding box center [62, 17] width 94 height 20
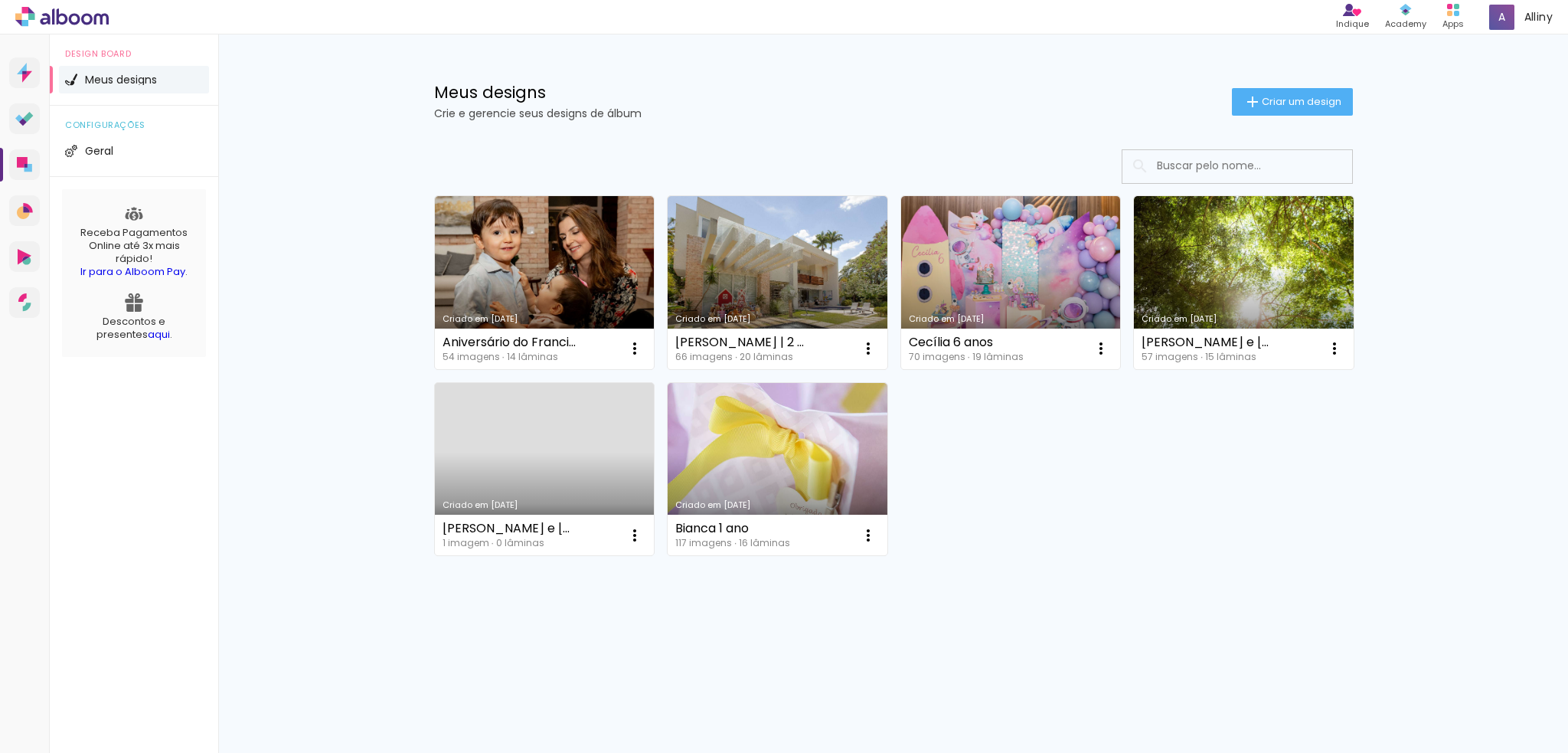
click at [255, 172] on div "Meus designs Crie e gerencie seus designs de álbum Criar um design Criado em [D…" at bounding box center [894, 366] width 1350 height 664
click at [113, 152] on li "Geral" at bounding box center [134, 151] width 150 height 28
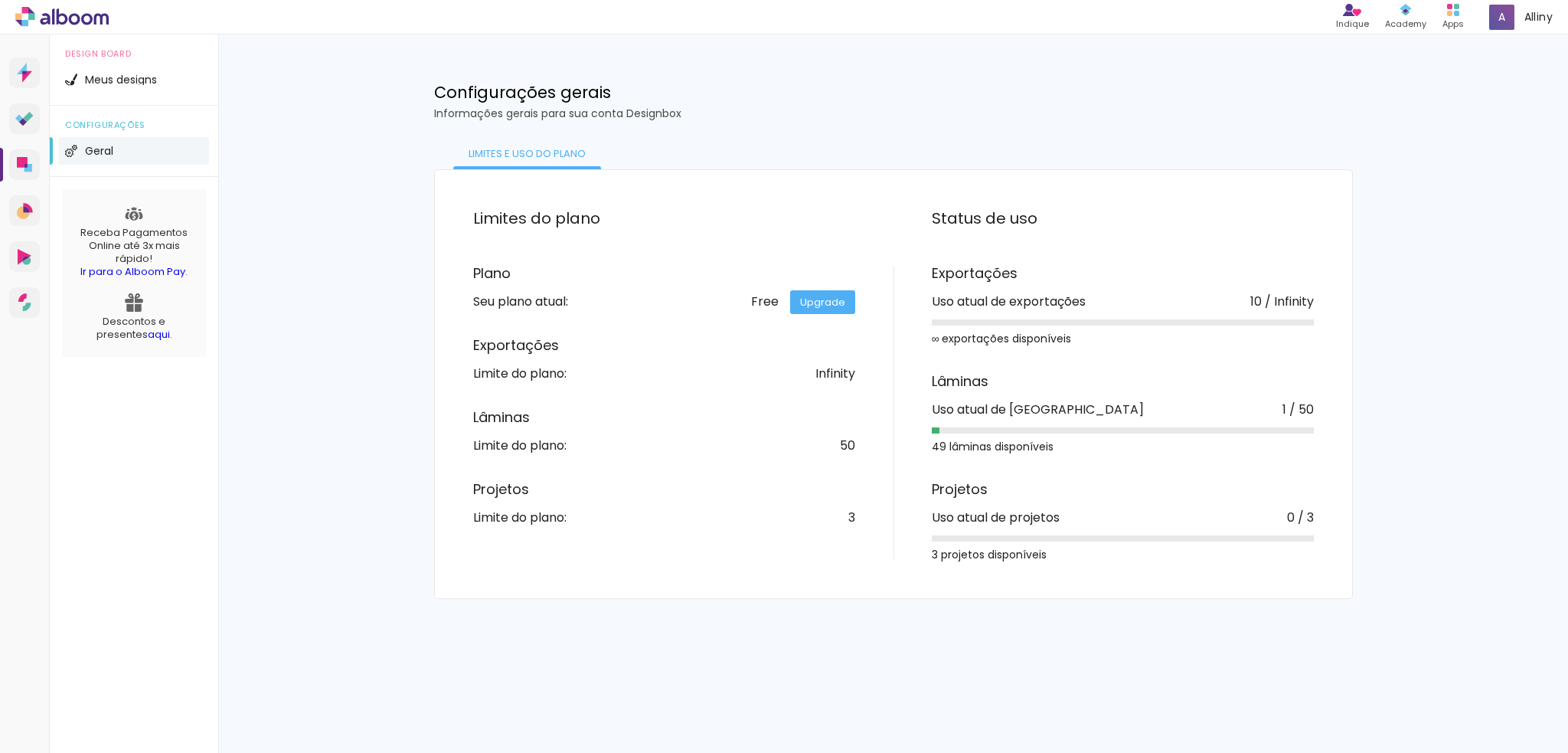
click at [319, 174] on div "Meus designs Crie e gerencie seus designs de álbum Criar um design Criado em [D…" at bounding box center [894, 316] width 1350 height 564
click at [337, 361] on div "Meus designs Crie e gerencie seus designs de álbum Criar um design Criado em [D…" at bounding box center [894, 316] width 1350 height 564
click at [367, 381] on div "Meus designs Crie e gerencie seus designs de álbum Criar um design Criado em [D…" at bounding box center [894, 316] width 1350 height 564
click at [372, 385] on div "Meus designs Crie e gerencie seus designs de álbum Criar um design Criado em [D…" at bounding box center [894, 316] width 1350 height 564
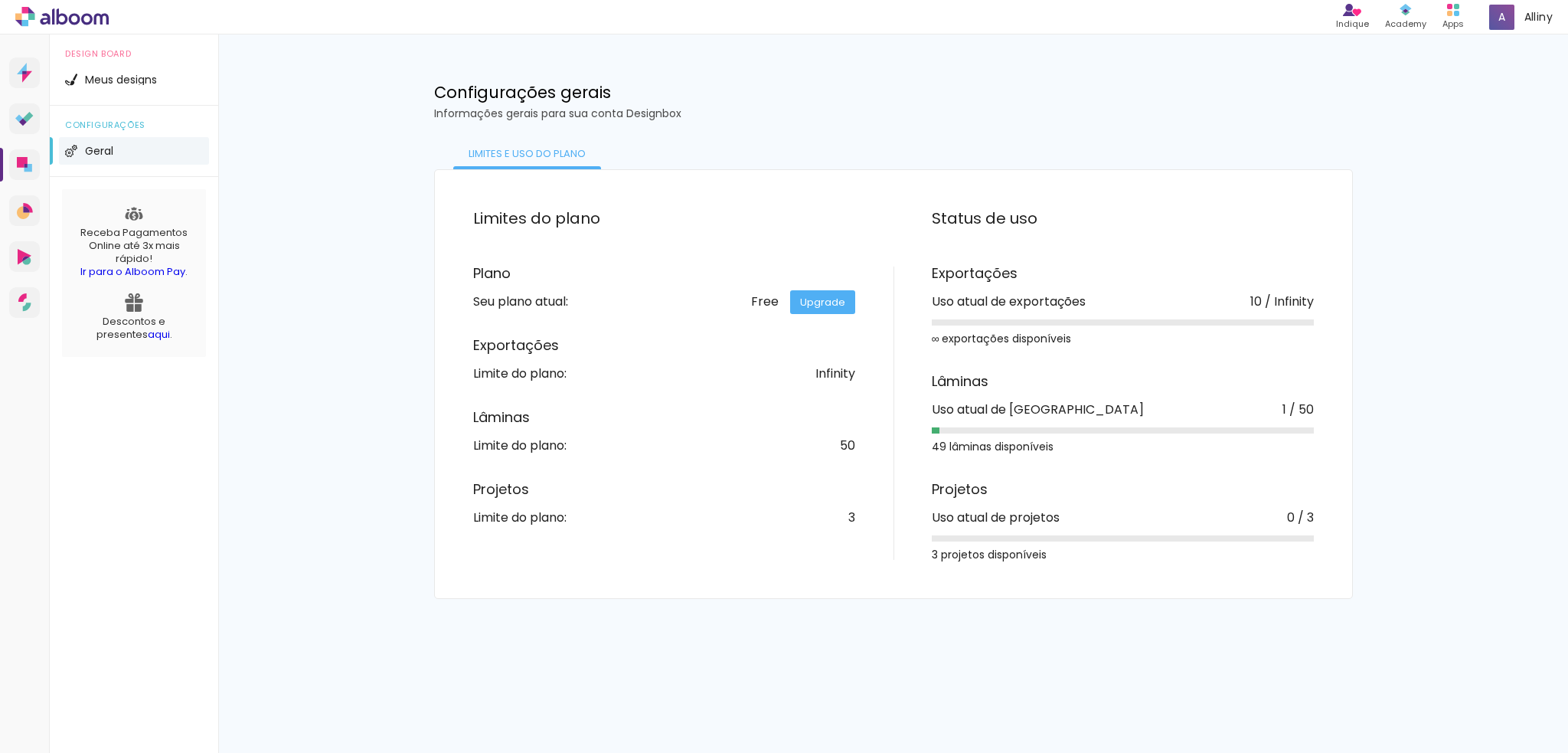
click at [372, 385] on div "Meus designs Crie e gerencie seus designs de álbum Criar um design Criado em [D…" at bounding box center [894, 316] width 1350 height 564
click at [348, 275] on div "Meus designs Crie e gerencie seus designs de álbum Criar um design Criado em [D…" at bounding box center [894, 316] width 1350 height 564
click at [333, 107] on div "Meus designs Crie e gerencie seus designs de álbum Criar um design Criado em [D…" at bounding box center [894, 316] width 1350 height 564
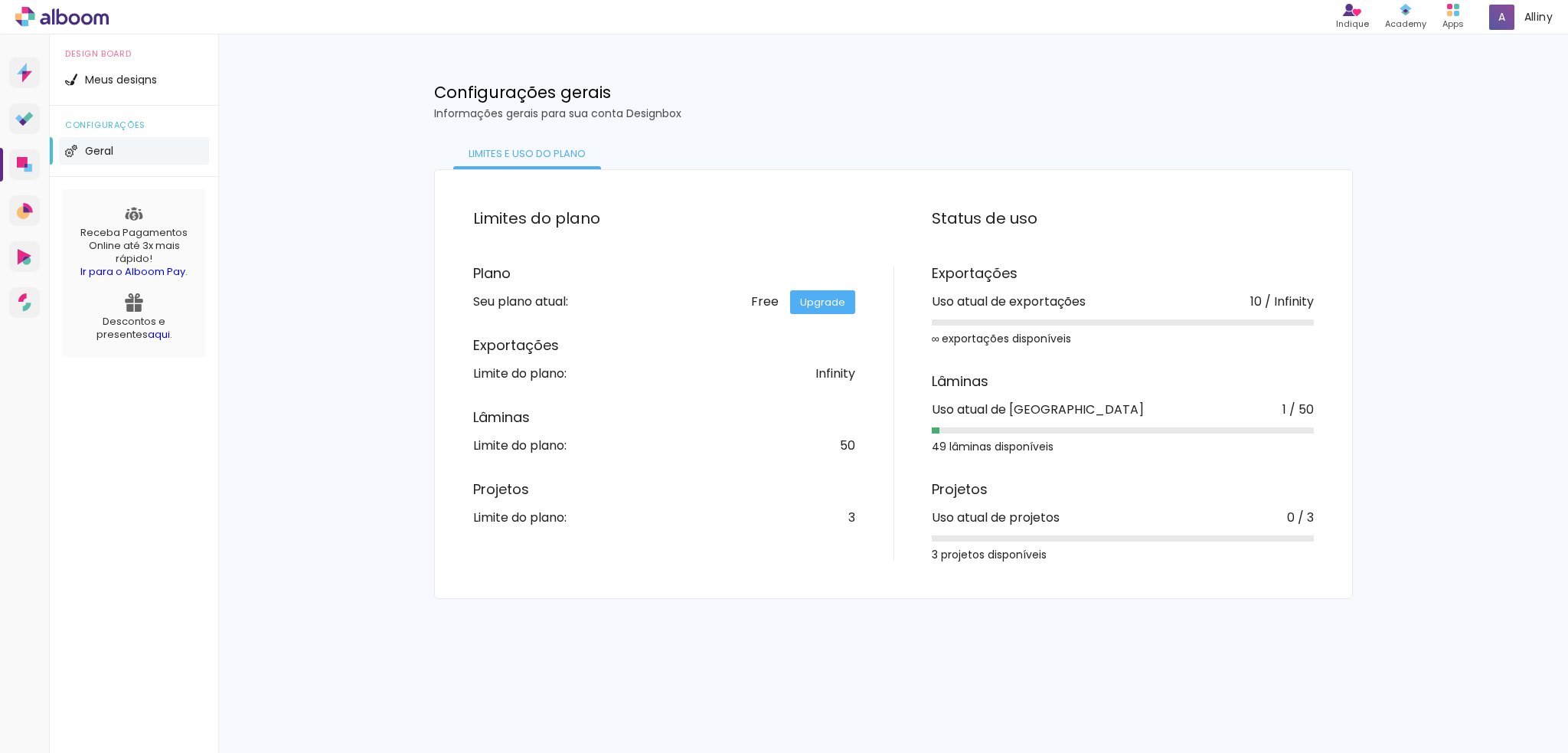
click at [335, 409] on div "Meus designs Crie e gerencie seus designs de álbum Criar um design Criado em [D…" at bounding box center [894, 316] width 1350 height 564
click at [1452, 19] on div "Apps" at bounding box center [1454, 24] width 22 height 13
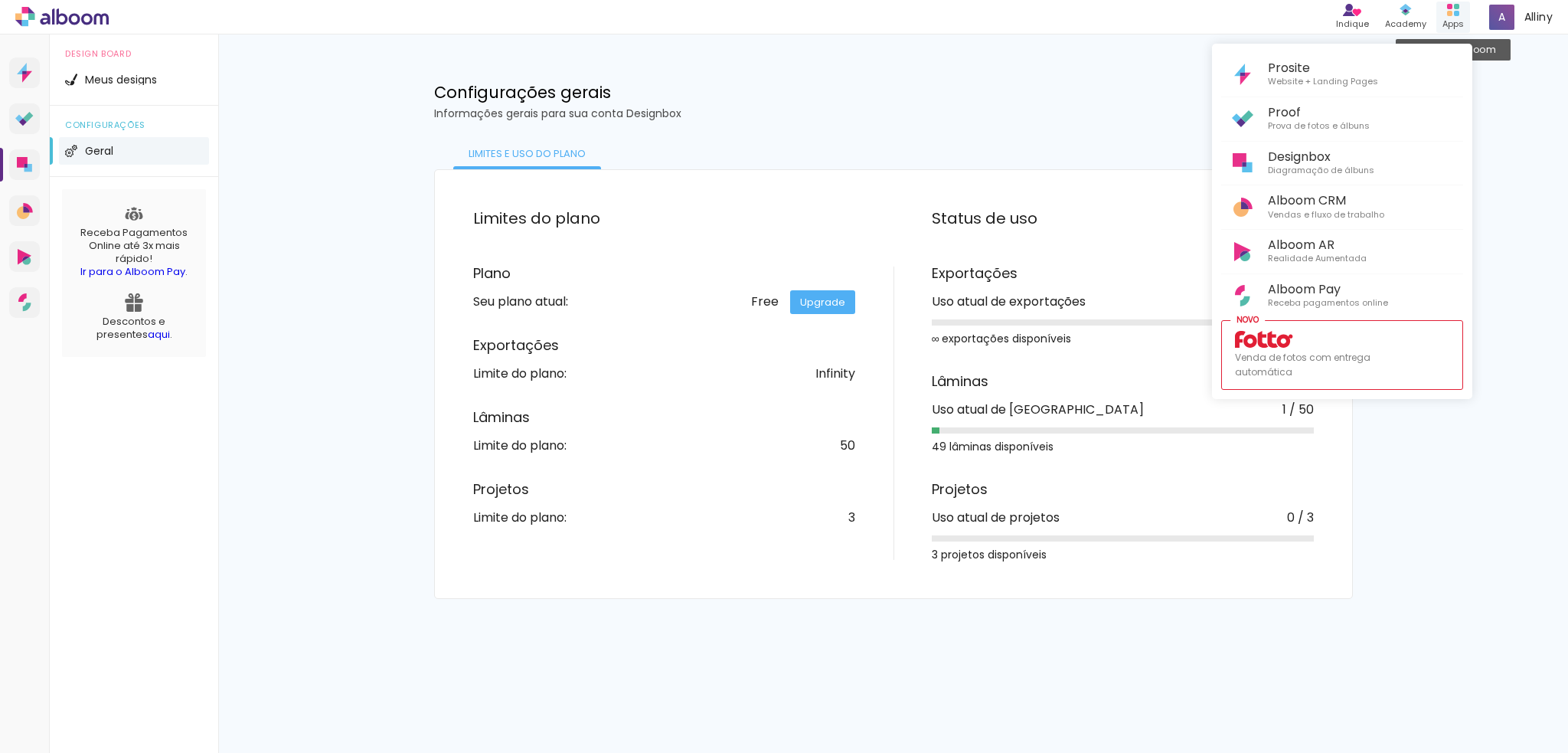
click at [1452, 19] on div at bounding box center [784, 376] width 1568 height 753
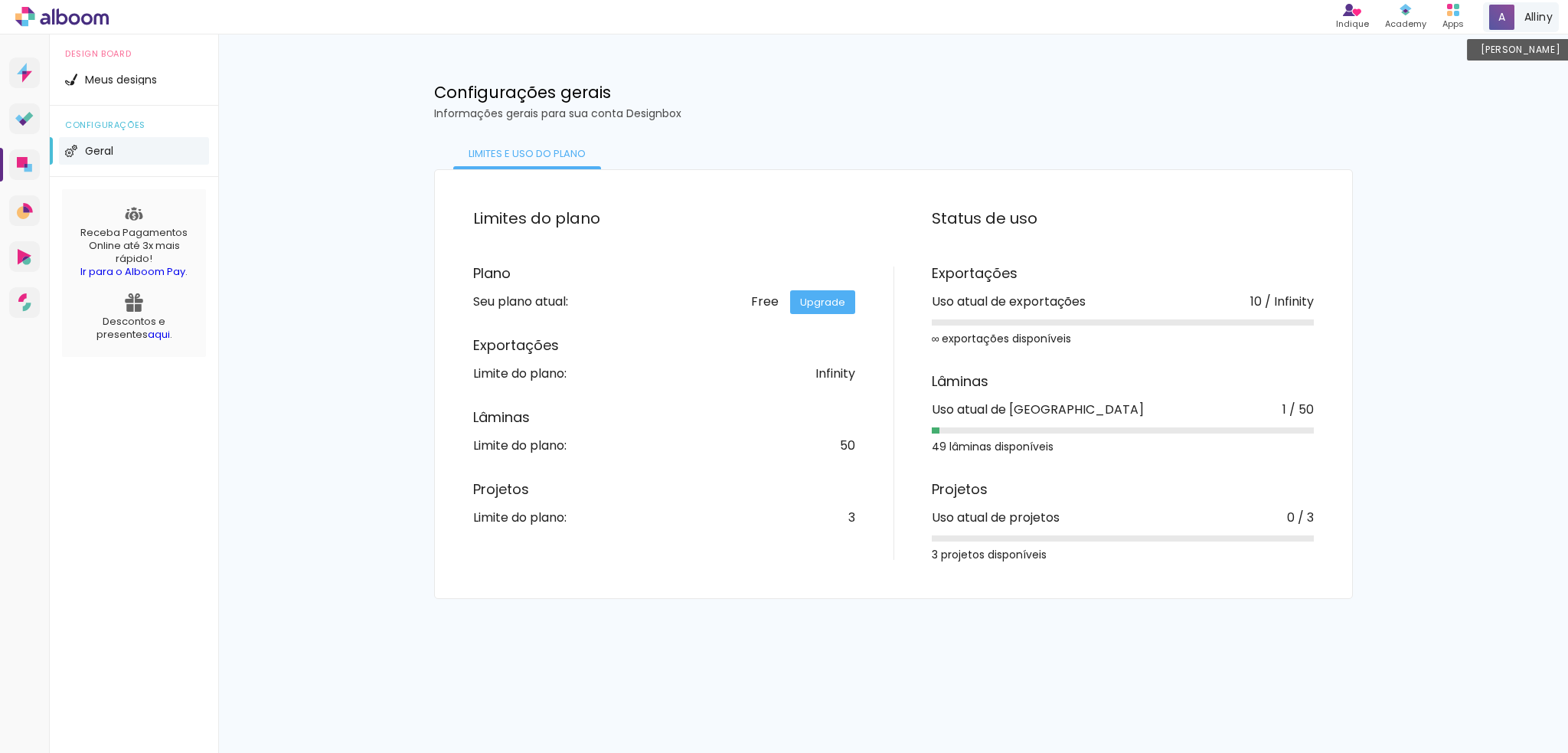
click at [1529, 24] on span "Alliny" at bounding box center [1538, 17] width 29 height 16
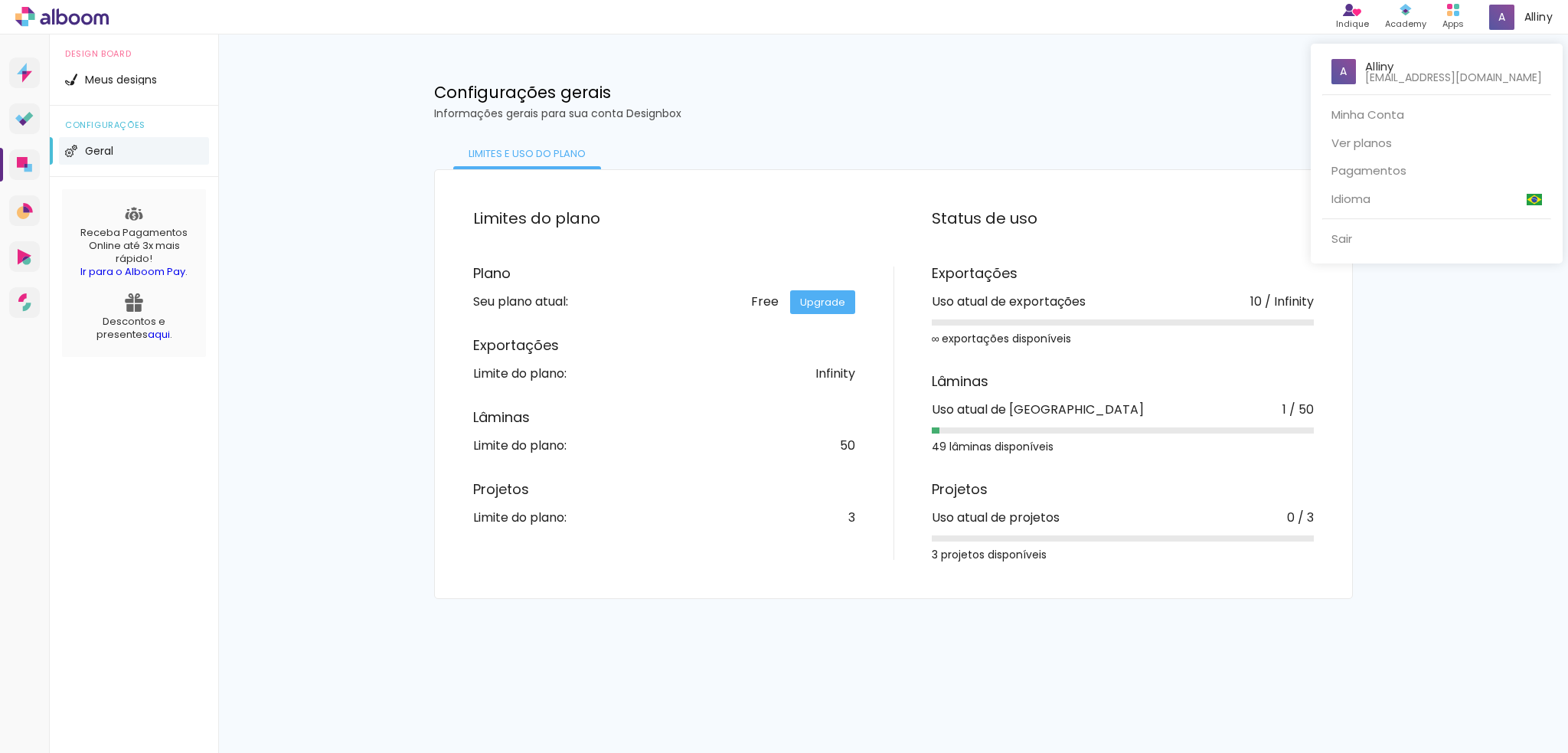
click at [90, 156] on div at bounding box center [784, 376] width 1568 height 753
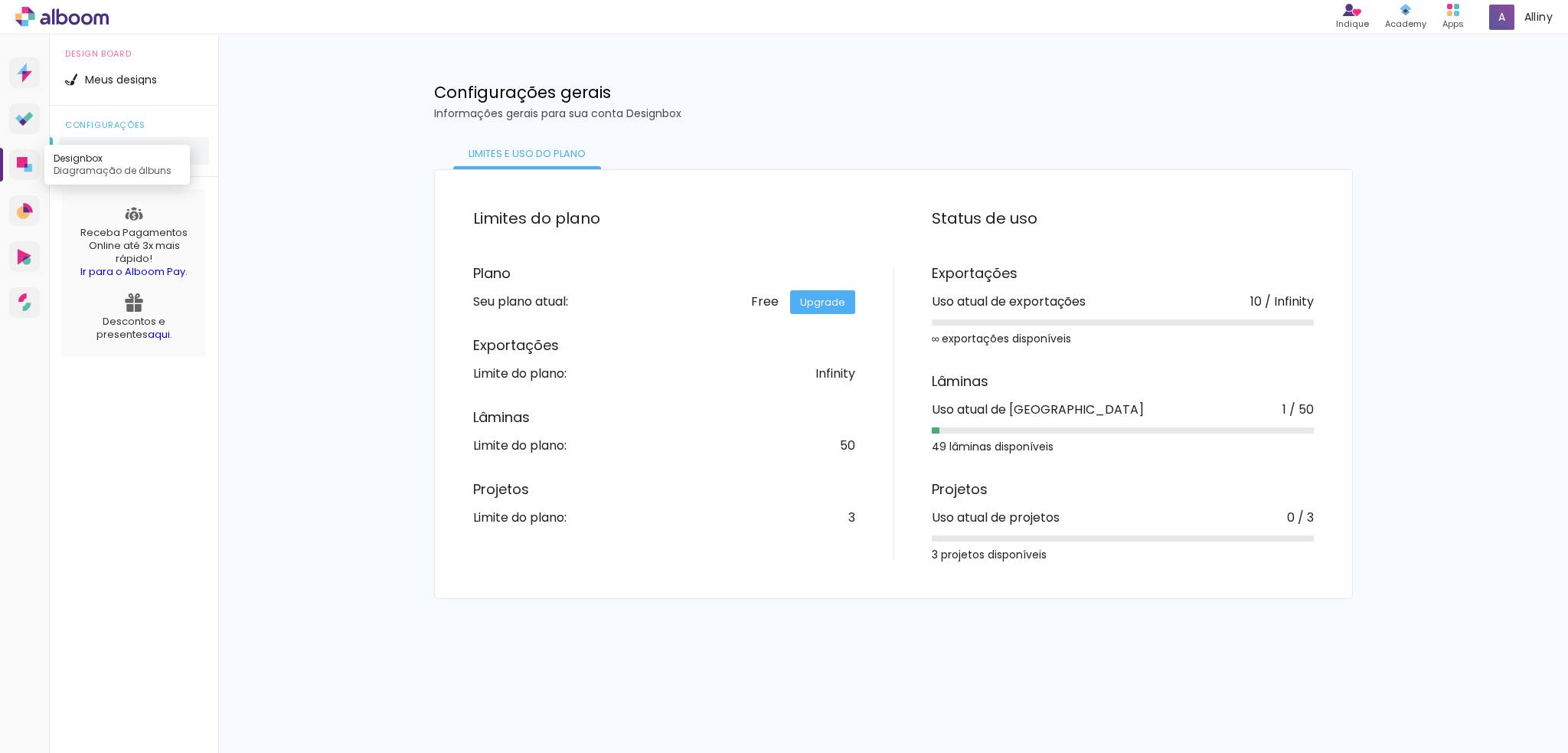
click at [26, 159] on icon at bounding box center [22, 161] width 11 height 11
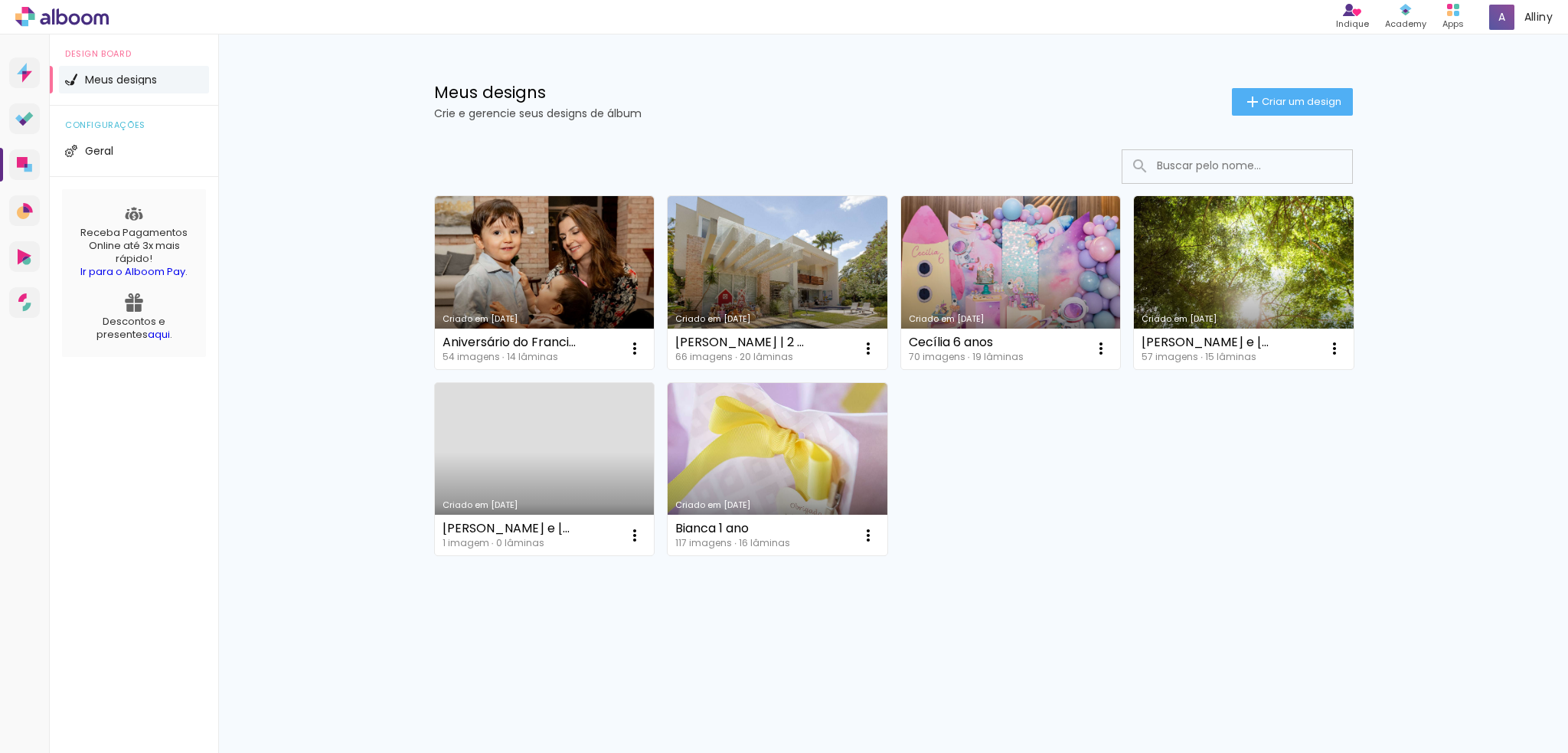
click at [386, 152] on div "Meus designs Crie e gerencie seus designs de álbum Criar um design Criado em 02…" at bounding box center [894, 366] width 1350 height 664
click at [361, 181] on div "Meus designs Crie e gerencie seus designs de álbum Criar um design Criado em 02…" at bounding box center [894, 366] width 1350 height 664
click at [1059, 94] on h1 "Meus designs" at bounding box center [833, 93] width 798 height 16
click at [148, 336] on link "aqui" at bounding box center [158, 334] width 23 height 15
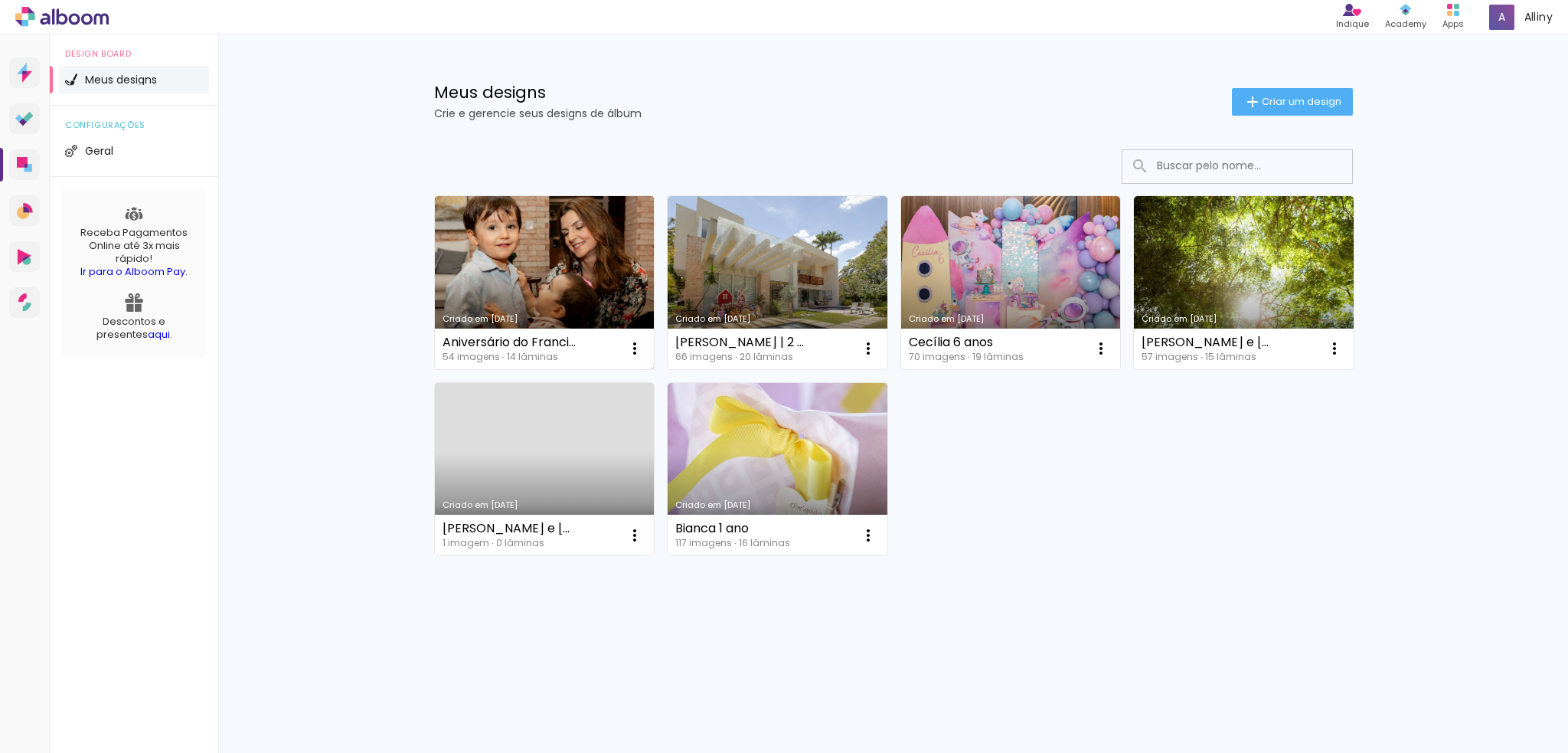
click at [516, 267] on link "Criado em [DATE]" at bounding box center [544, 282] width 220 height 173
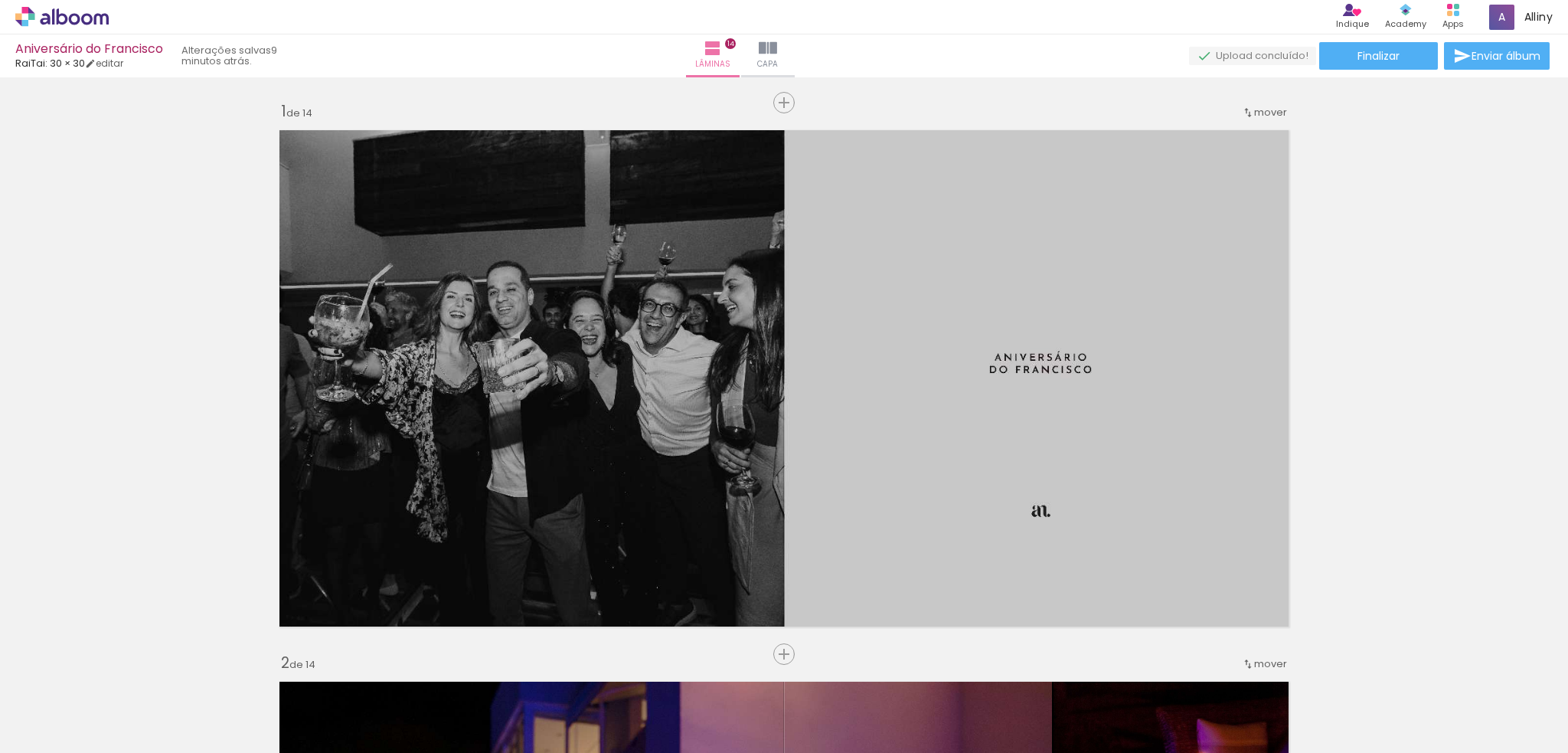
scroll to position [0, 3192]
click at [1535, 19] on span "Alliny" at bounding box center [1538, 17] width 29 height 16
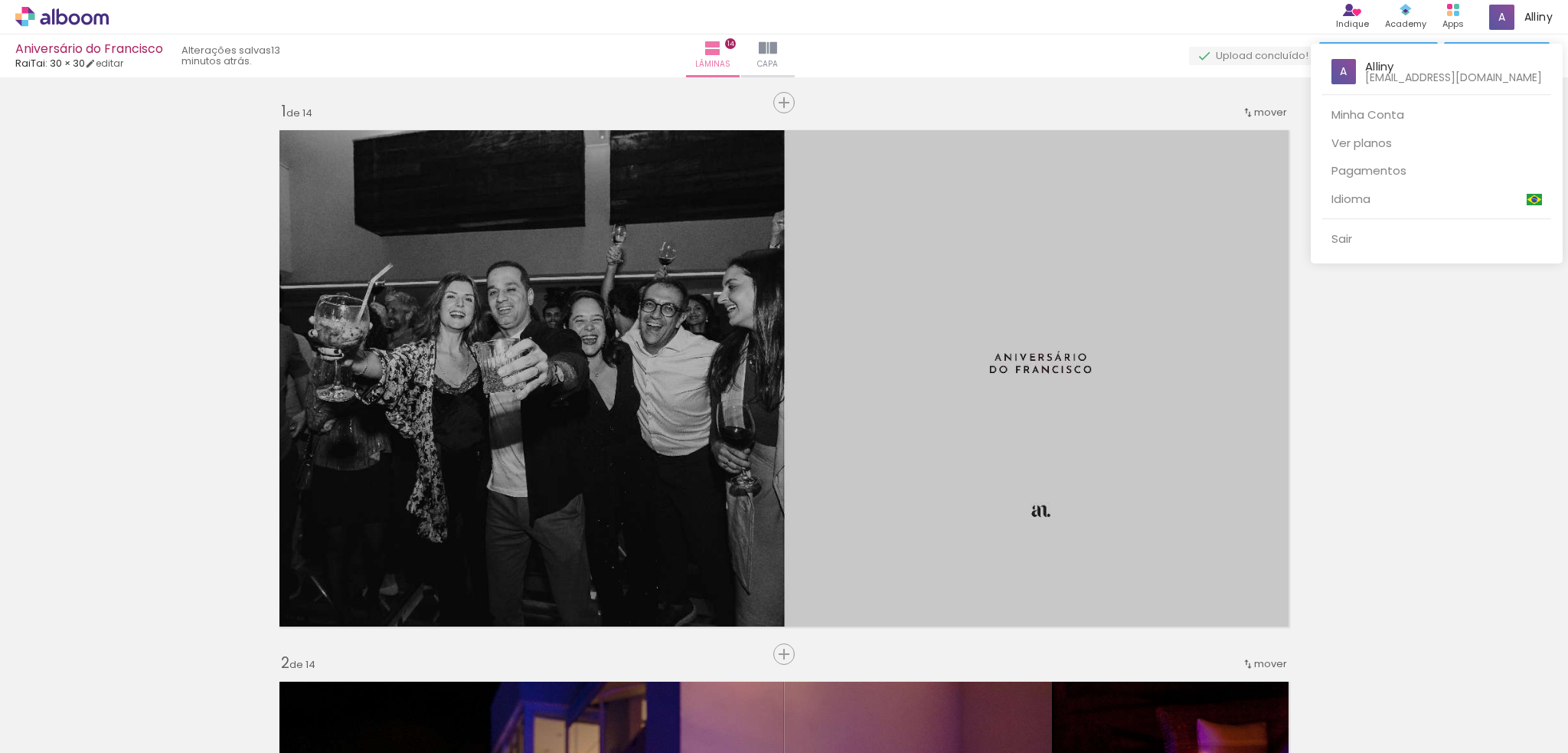
click at [1105, 89] on div at bounding box center [784, 376] width 1568 height 753
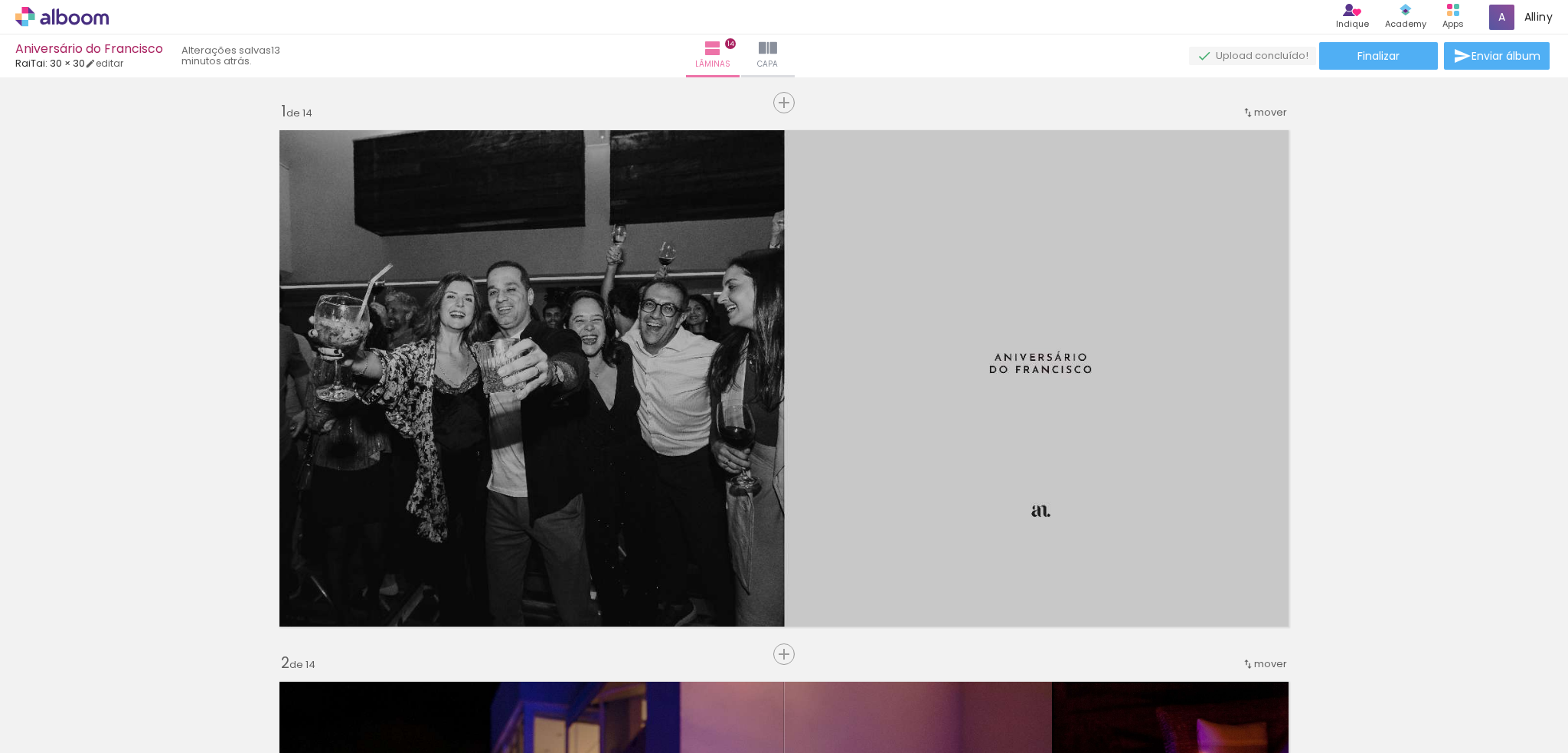
scroll to position [0, 3192]
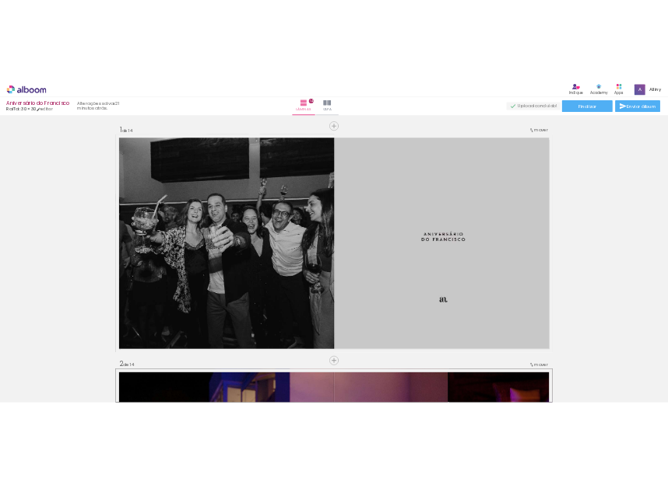
scroll to position [0, 3243]
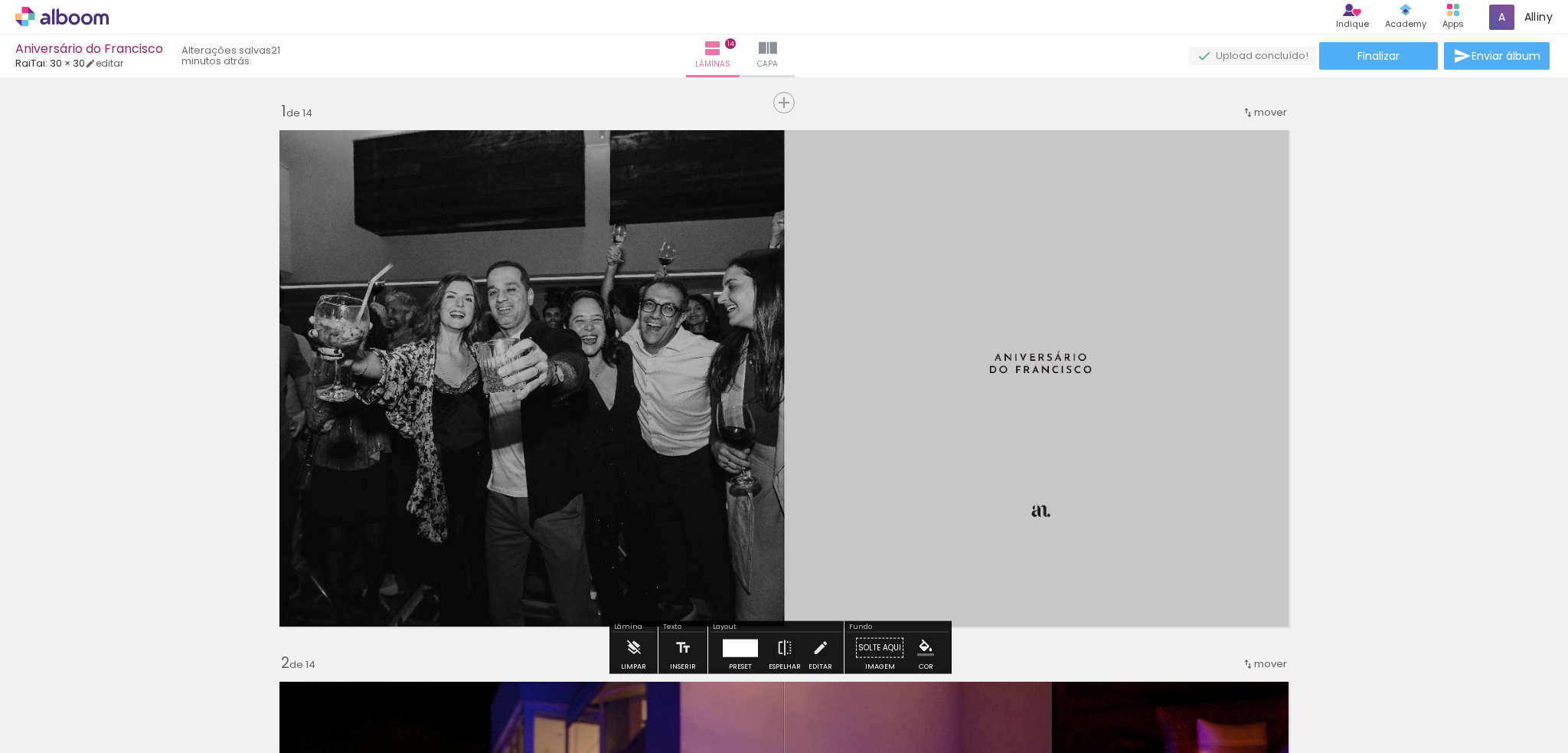
click at [1474, 64] on paper-button "Enviar álbum" at bounding box center [1496, 56] width 105 height 28
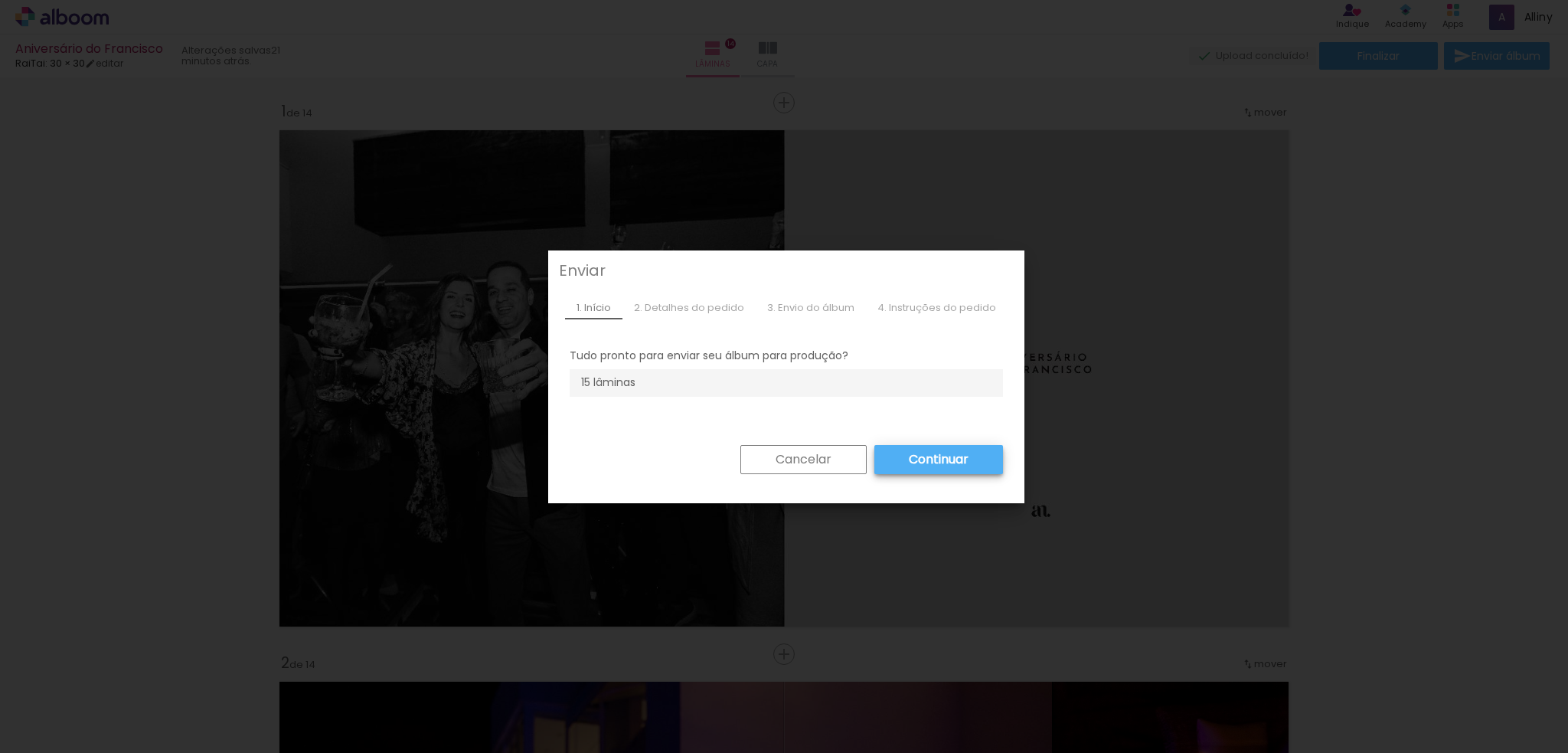
click at [0, 0] on slot "Continuar" at bounding box center [0, 0] width 0 height 0
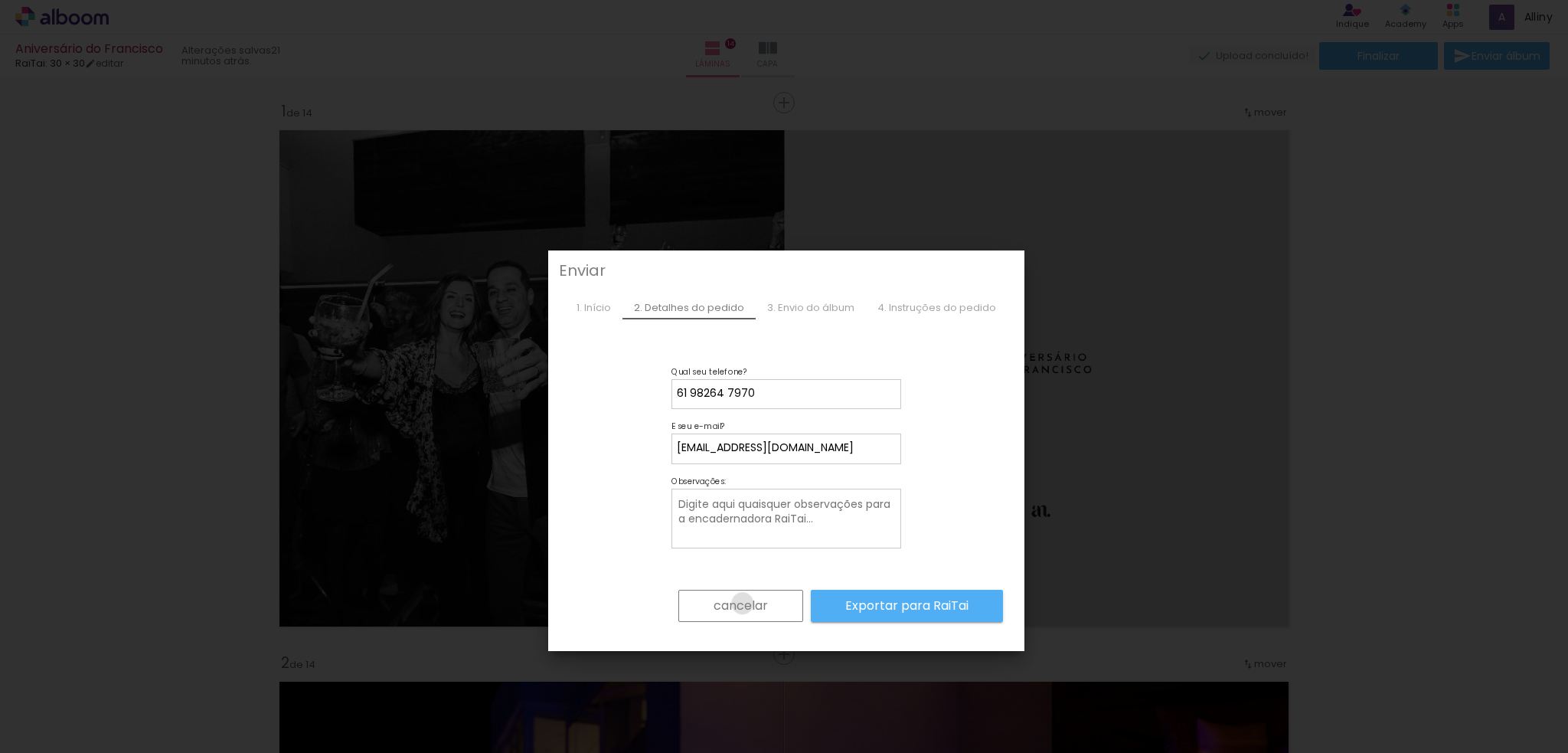
click at [0, 0] on slot "cancelar" at bounding box center [0, 0] width 0 height 0
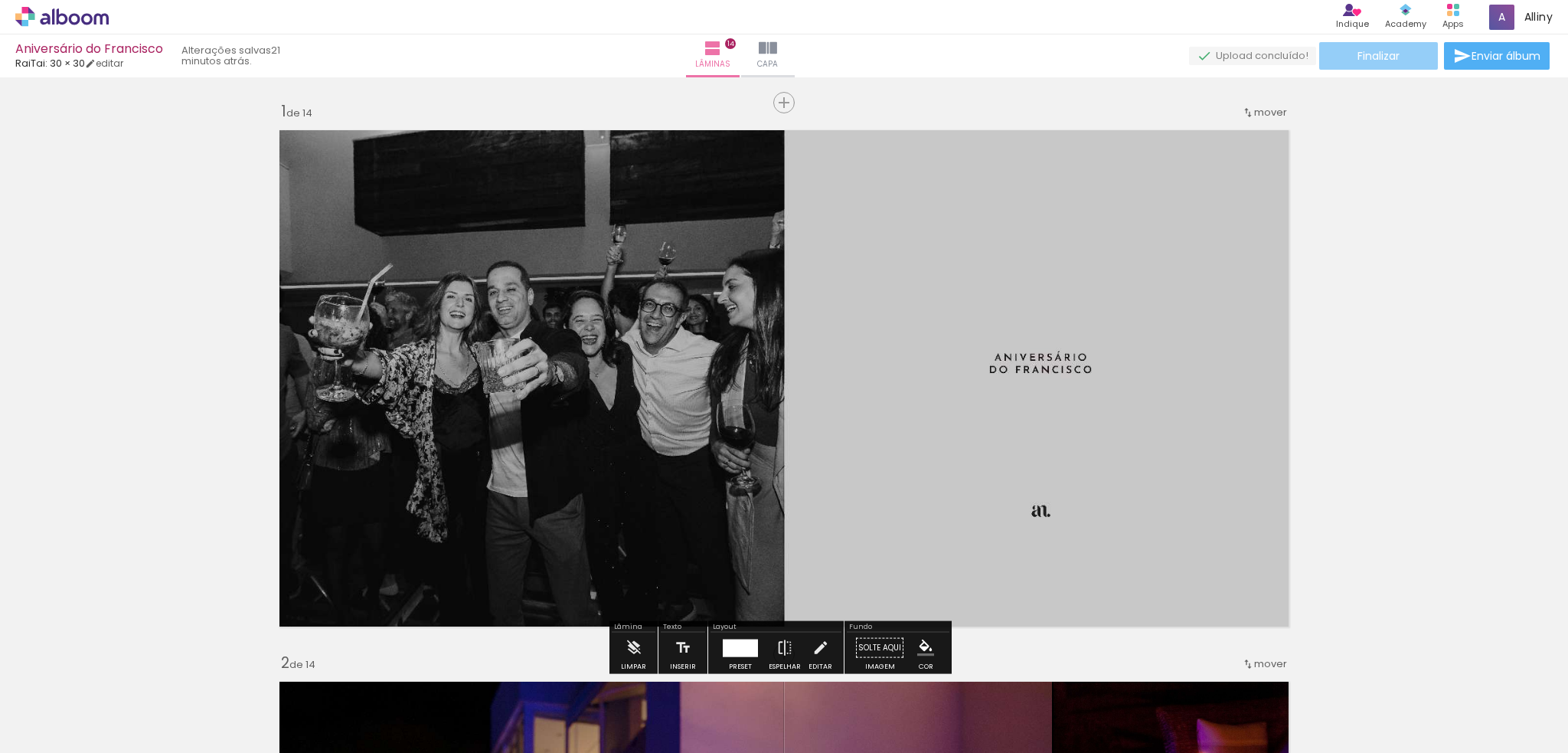
click at [1362, 57] on span "Finalizar" at bounding box center [1378, 55] width 42 height 11
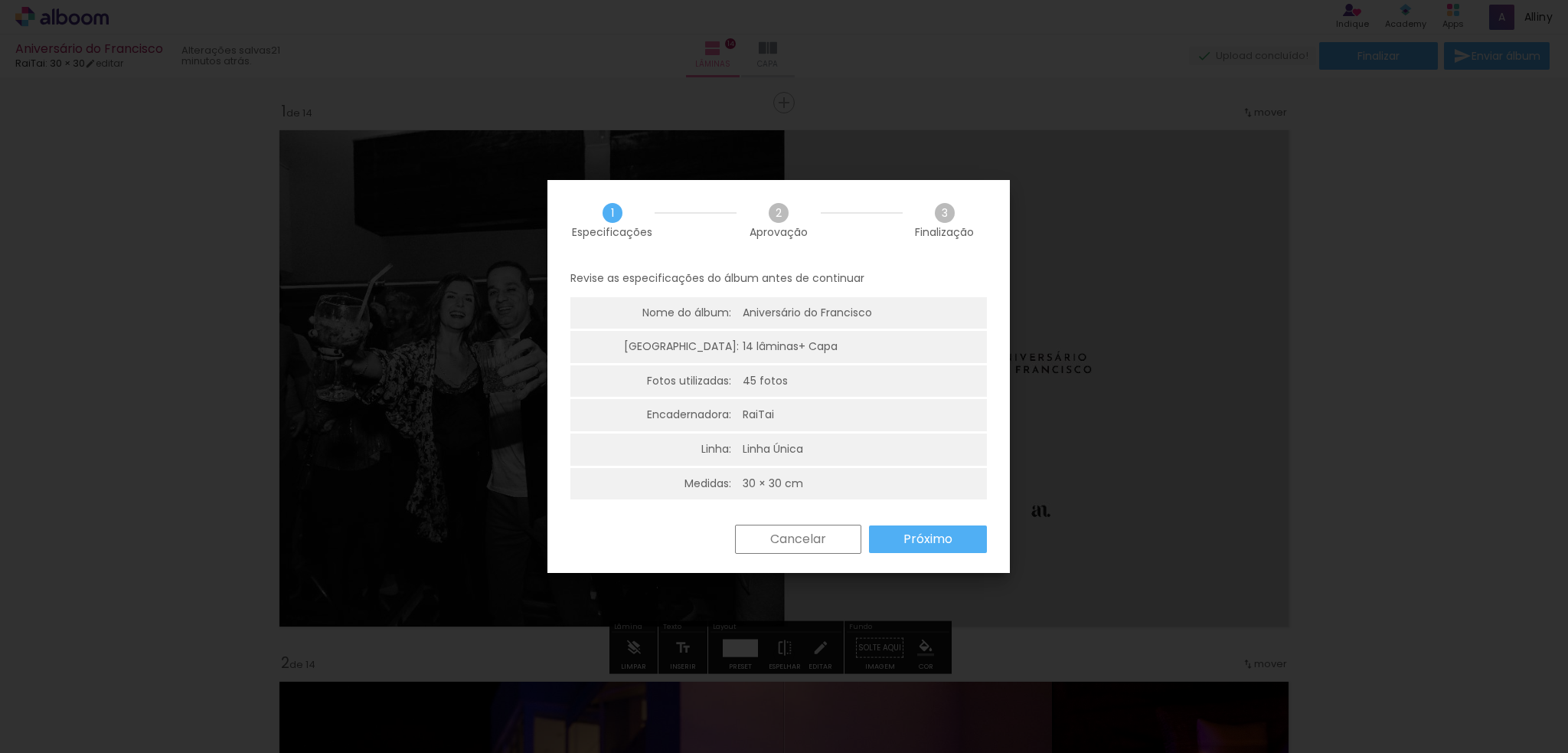
click at [902, 538] on paper-button "Próximo" at bounding box center [928, 539] width 118 height 28
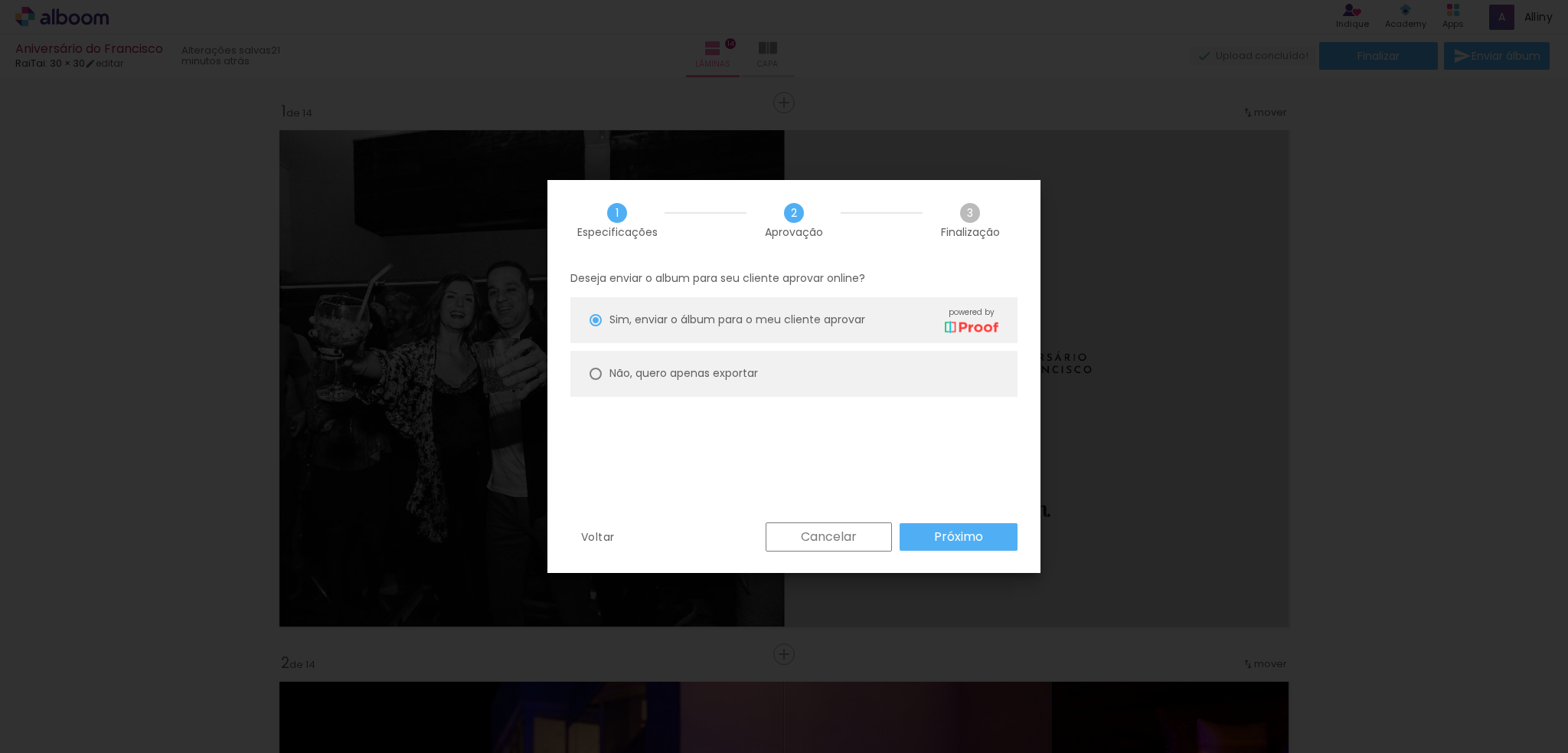
click at [0, 0] on slot "Não, quero apenas exportar" at bounding box center [0, 0] width 0 height 0
type paper-radio-button "on"
click at [0, 0] on slot "Próximo" at bounding box center [0, 0] width 0 height 0
type input "Alta, 300 DPI"
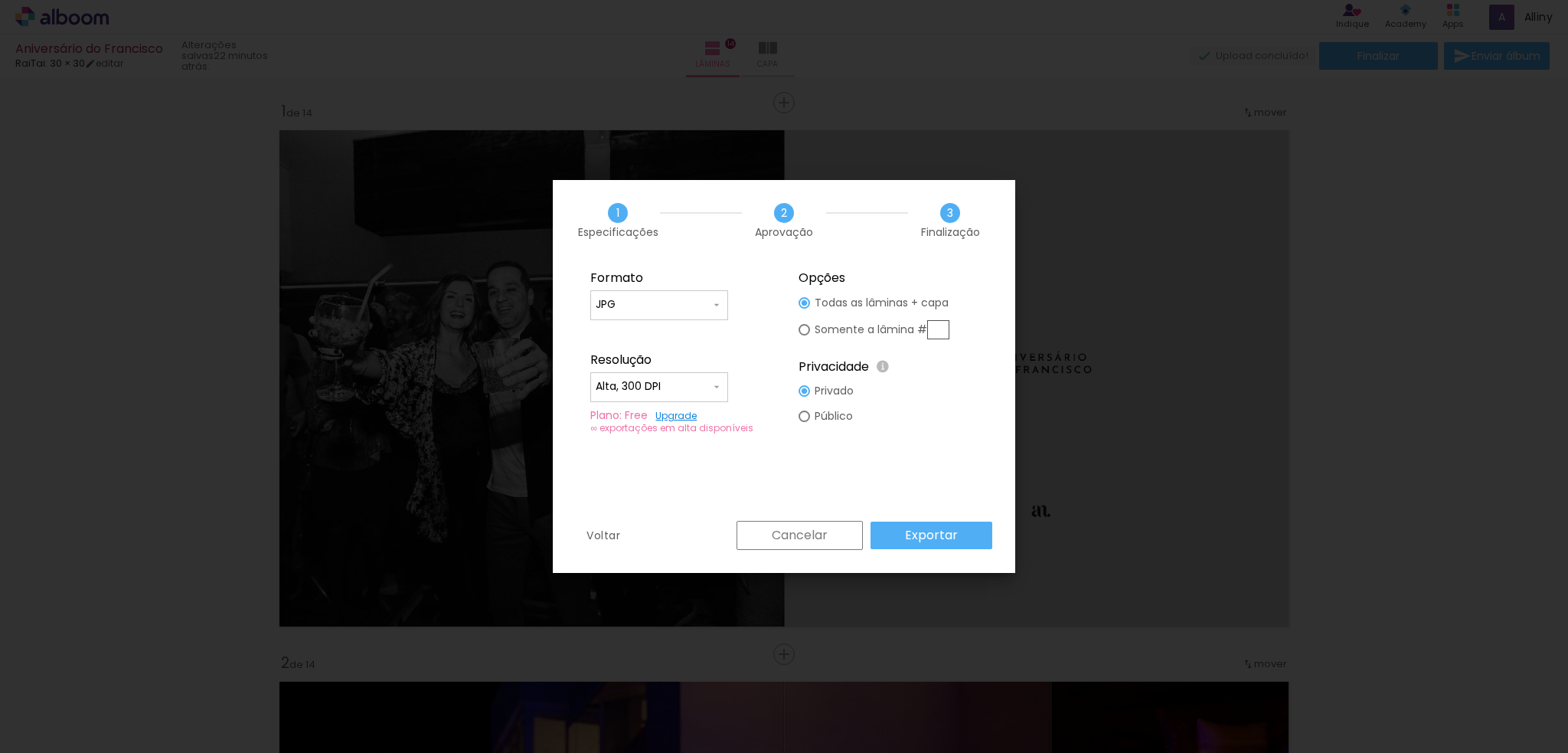
click at [0, 0] on slot "Exportar" at bounding box center [0, 0] width 0 height 0
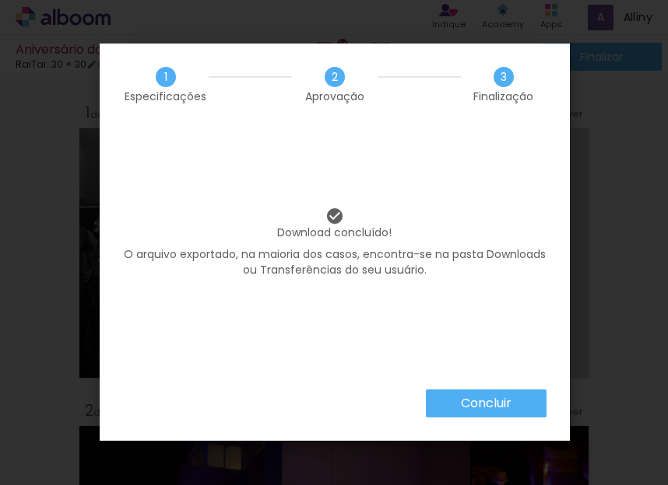
click at [522, 398] on paper-button "Concluir" at bounding box center [486, 404] width 121 height 28
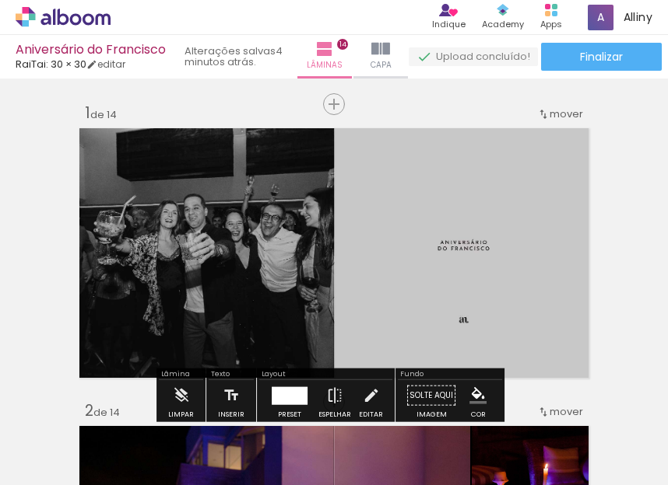
scroll to position [0, 3243]
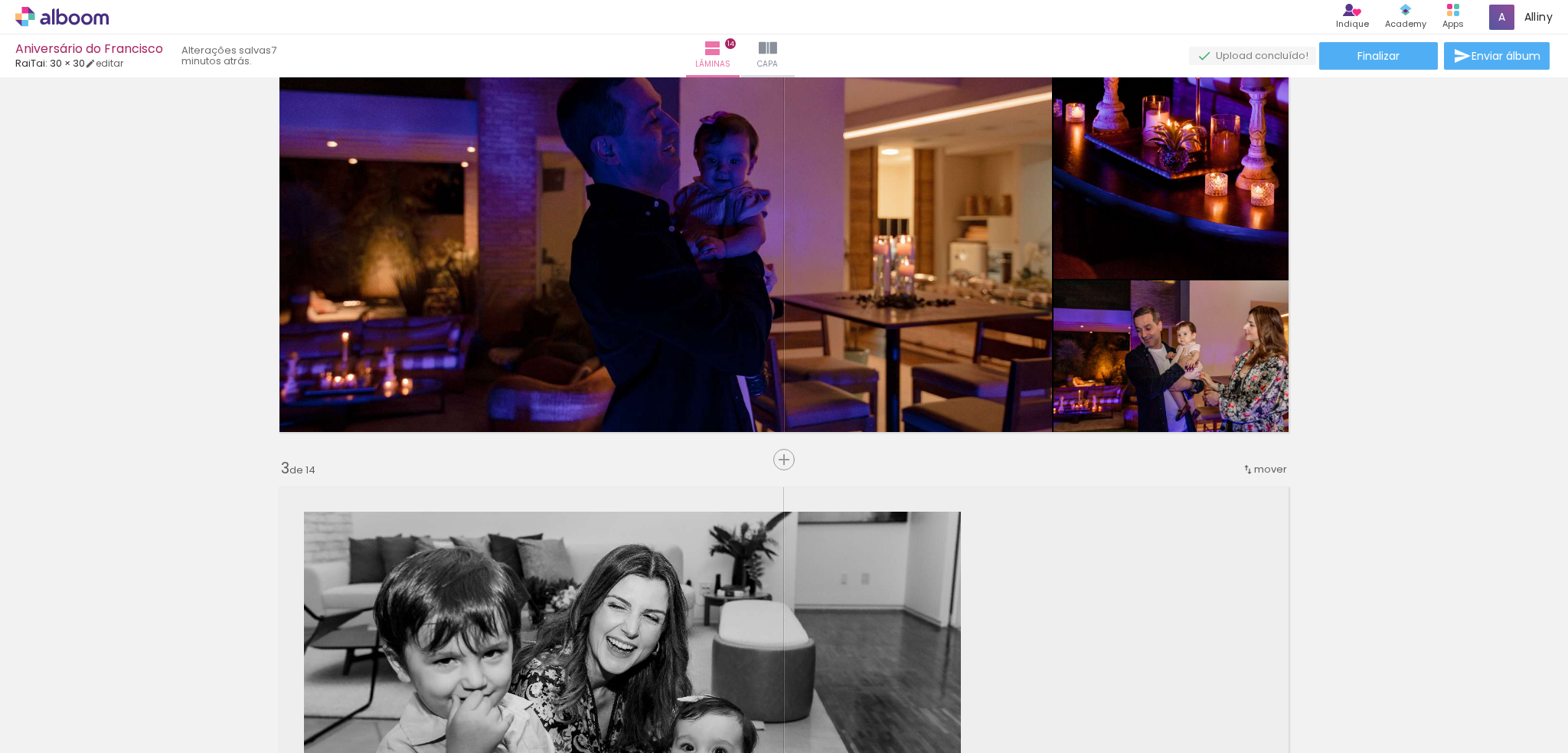
scroll to position [621, 0]
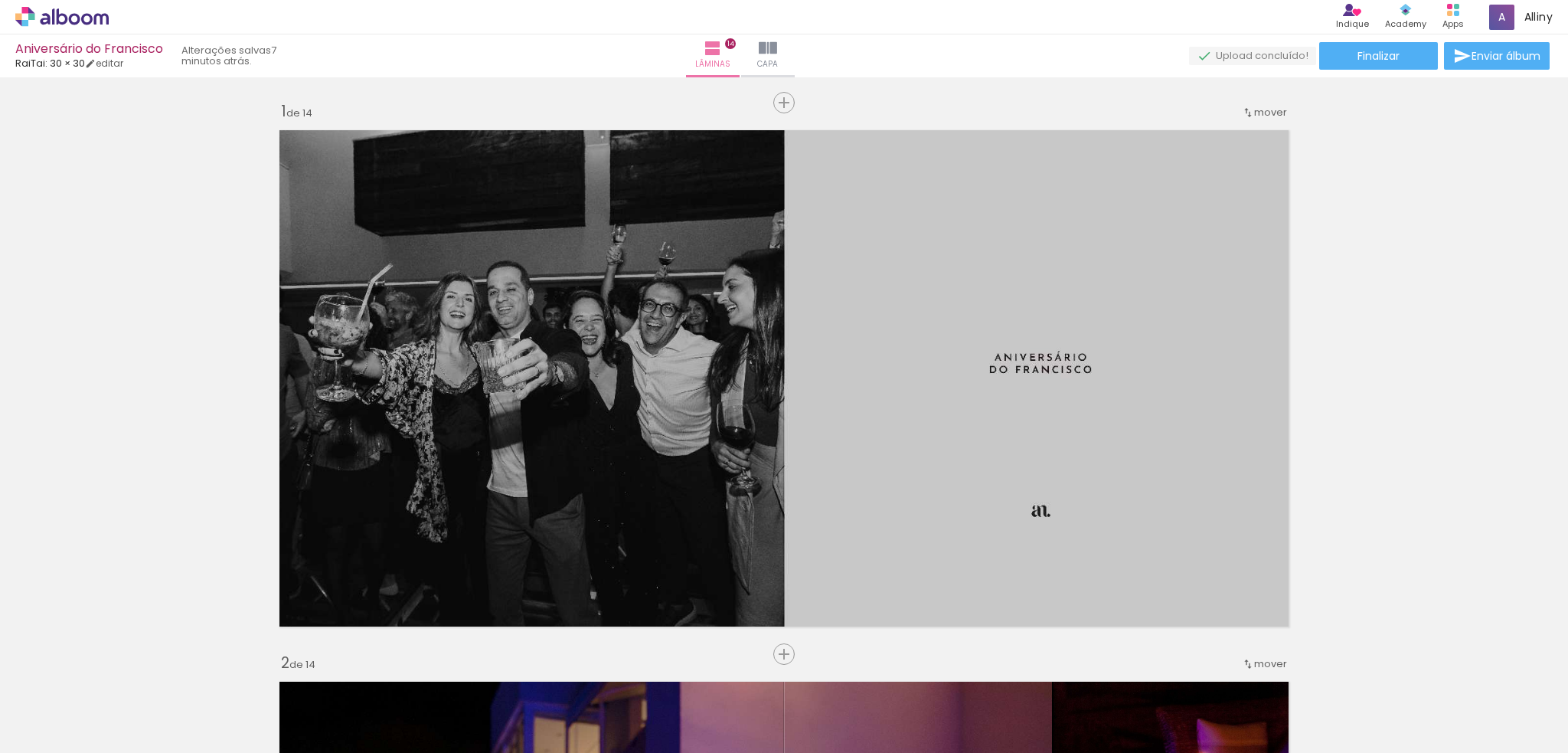
scroll to position [0, 3192]
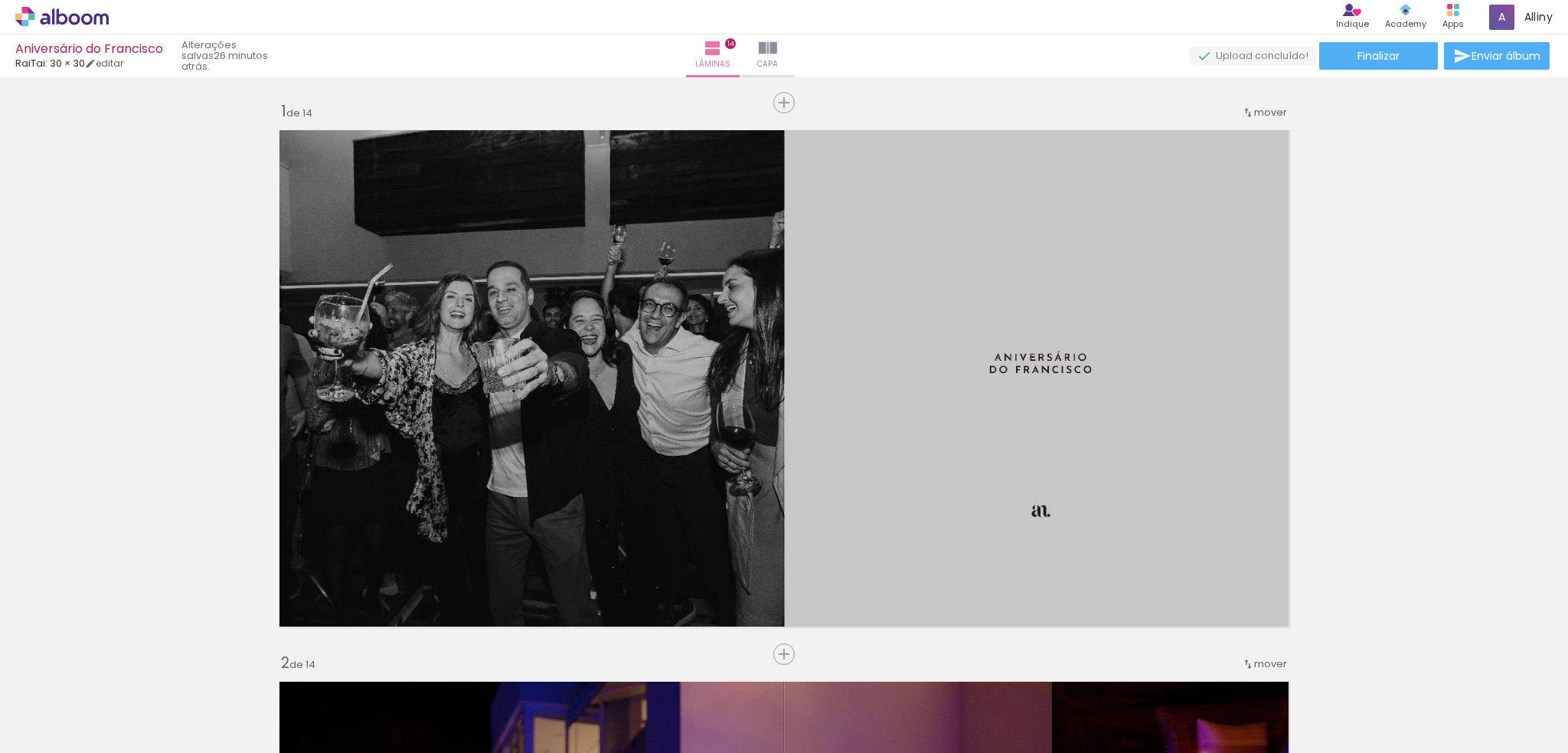
scroll to position [0, 3192]
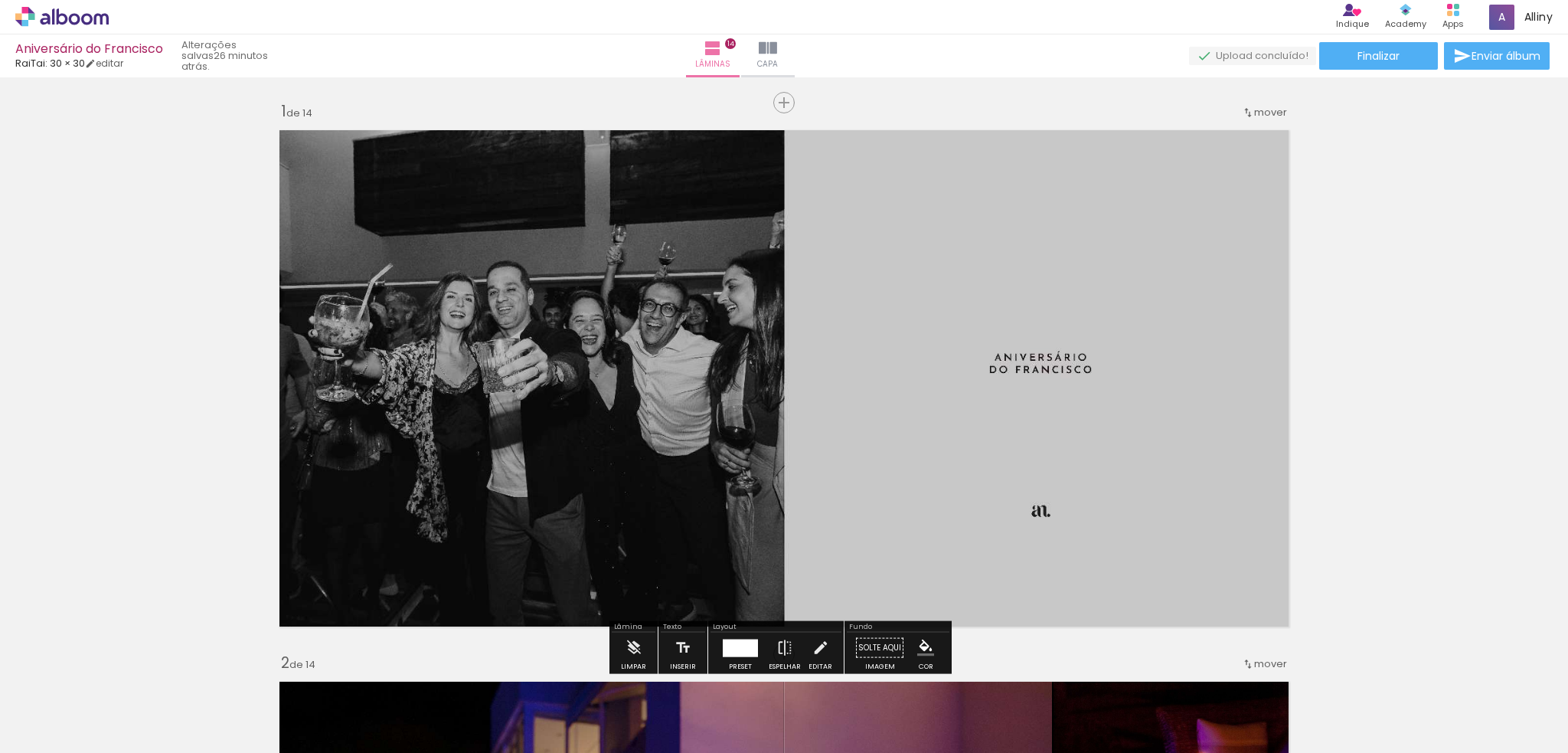
scroll to position [0, 3192]
click at [1484, 61] on span "Enviar álbum" at bounding box center [1506, 55] width 69 height 11
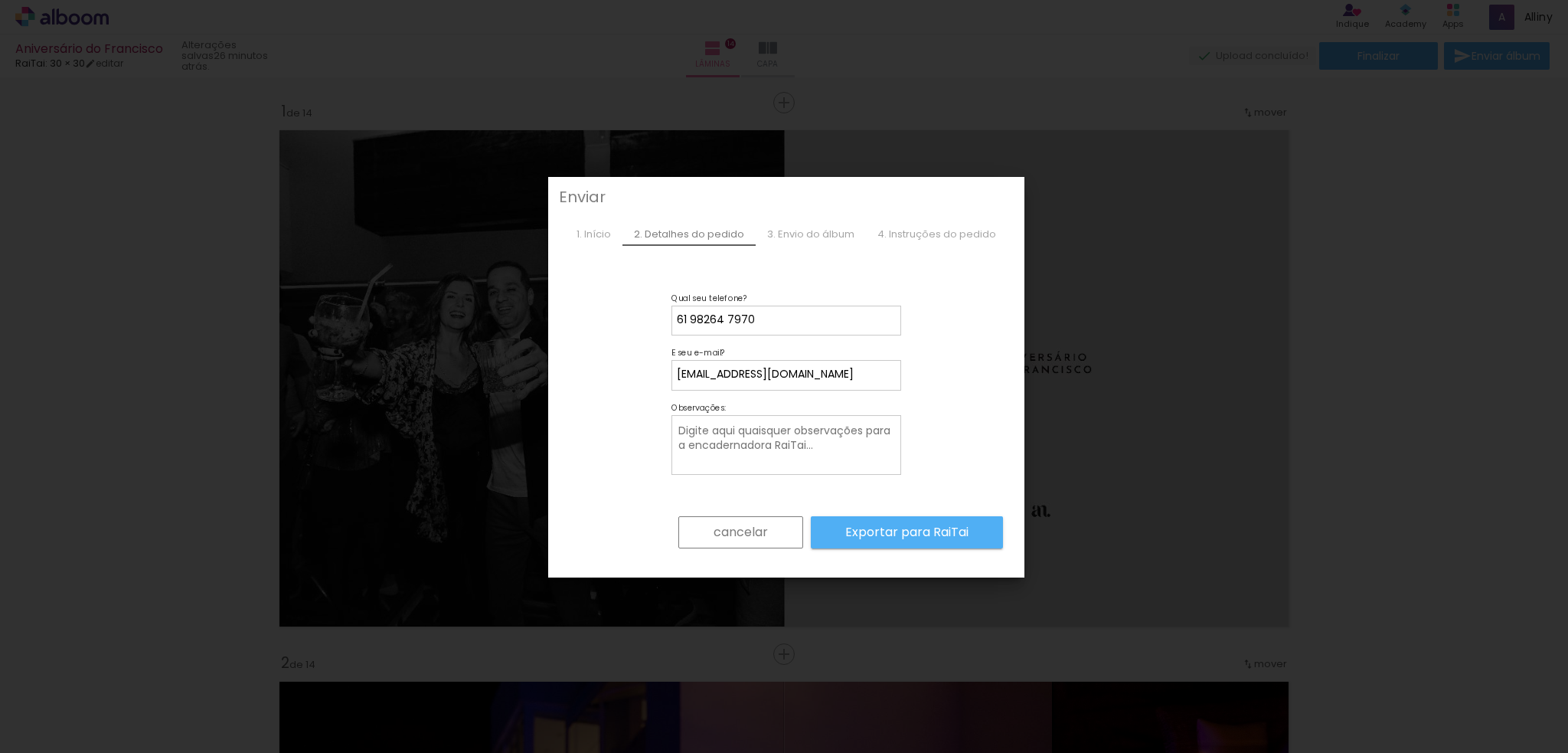
click at [0, 0] on slot "Exportar para RaiTai" at bounding box center [0, 0] width 0 height 0
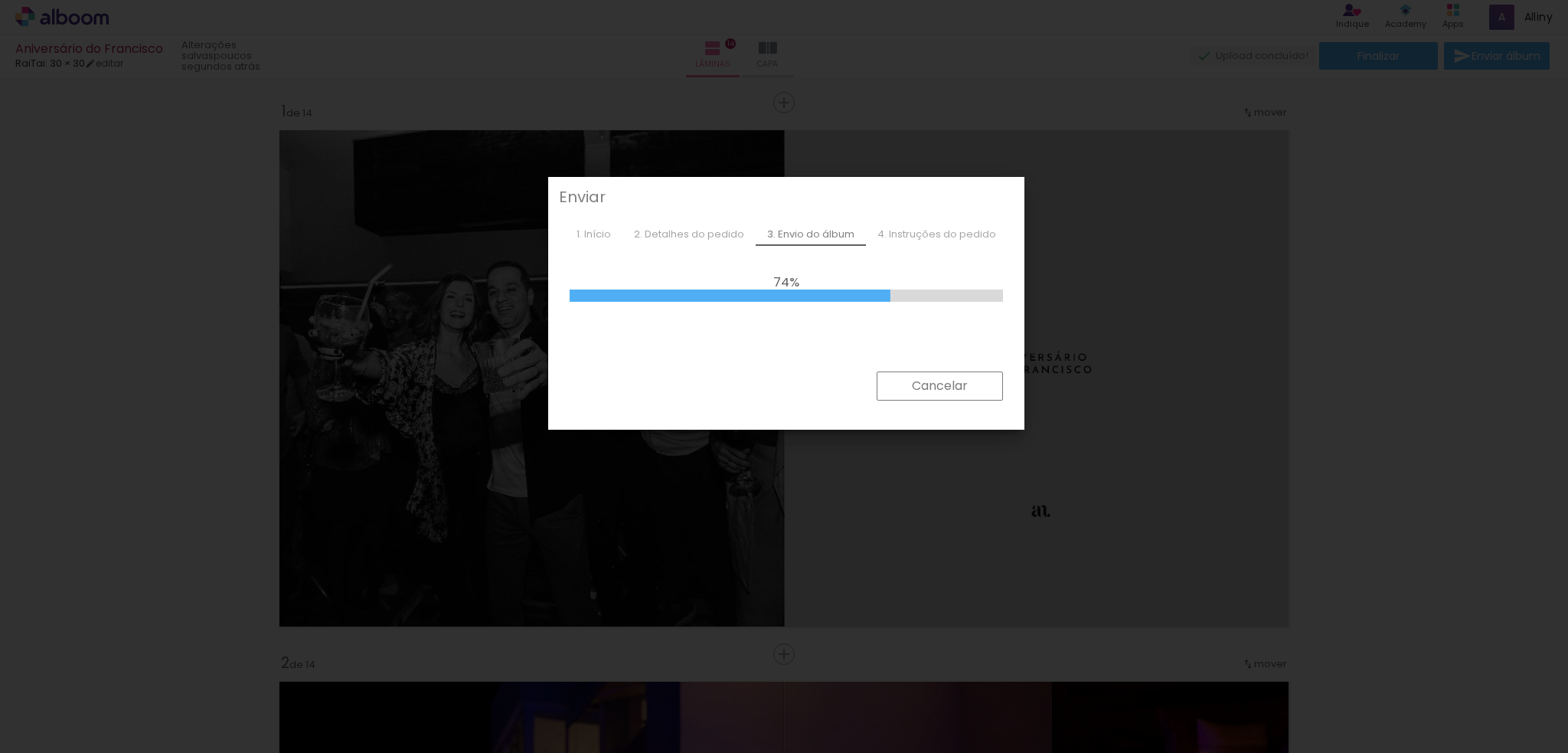
click at [1378, 302] on iron-overlay-backdrop at bounding box center [784, 376] width 1568 height 753
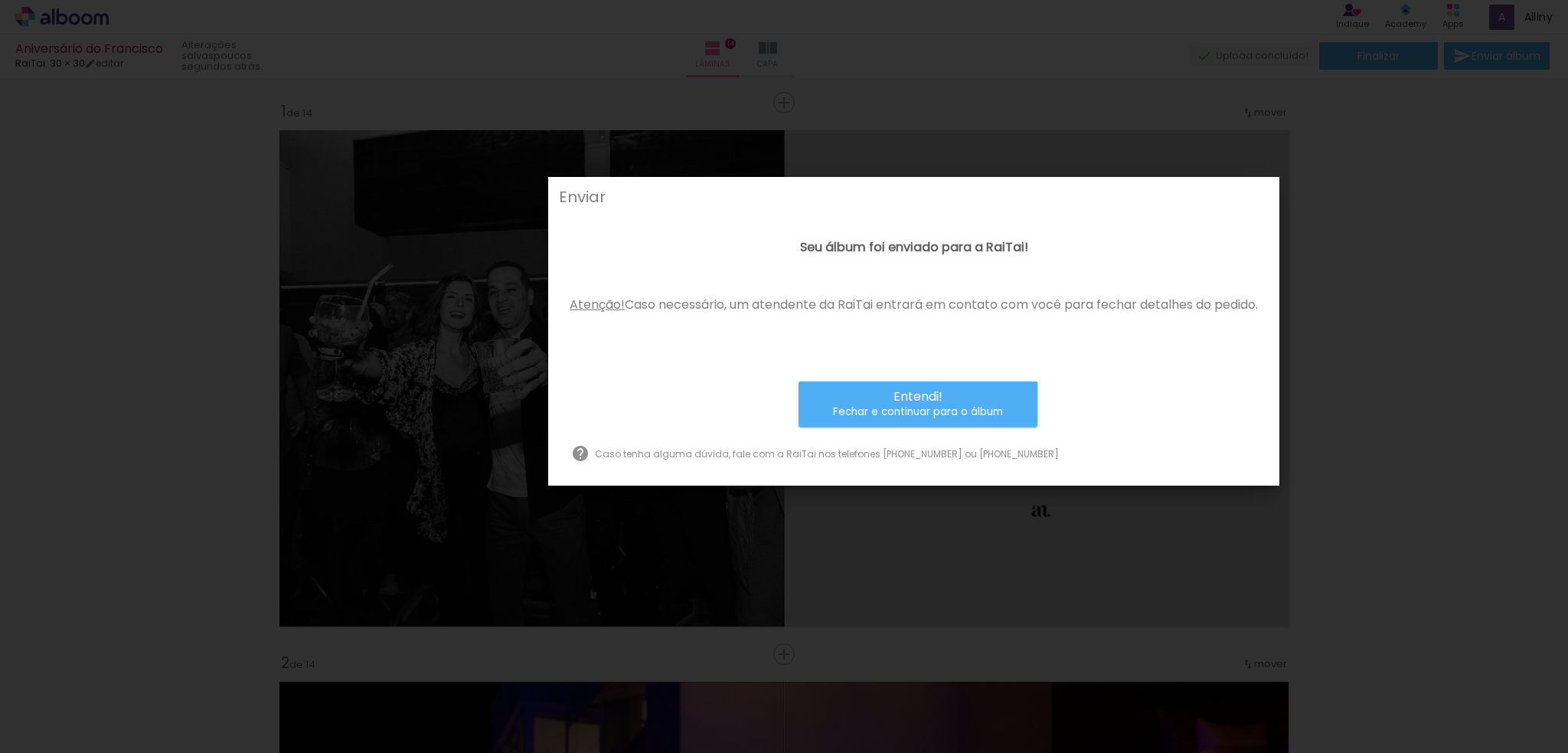
click at [749, 334] on div "Seu álbum foi enviado para a RaiTai! Atenção! Caso necessário, um atendente da …" at bounding box center [913, 295] width 688 height 110
click at [895, 327] on div "Seu álbum foi enviado para a RaiTai! Atenção! Caso necessário, um atendente da …" at bounding box center [913, 295] width 688 height 110
click at [907, 407] on small "Fechar e continuar para o álbum" at bounding box center [917, 412] width 170 height 16
